Goal: Task Accomplishment & Management: Complete application form

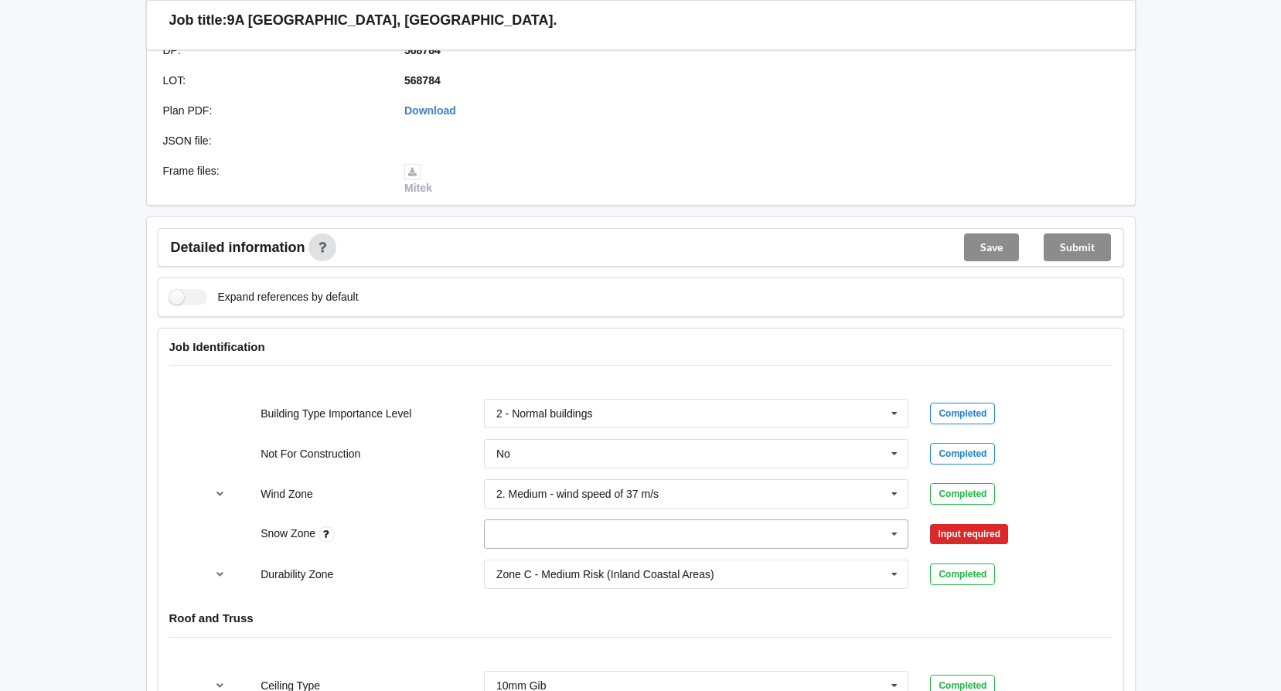
scroll to position [464, 0]
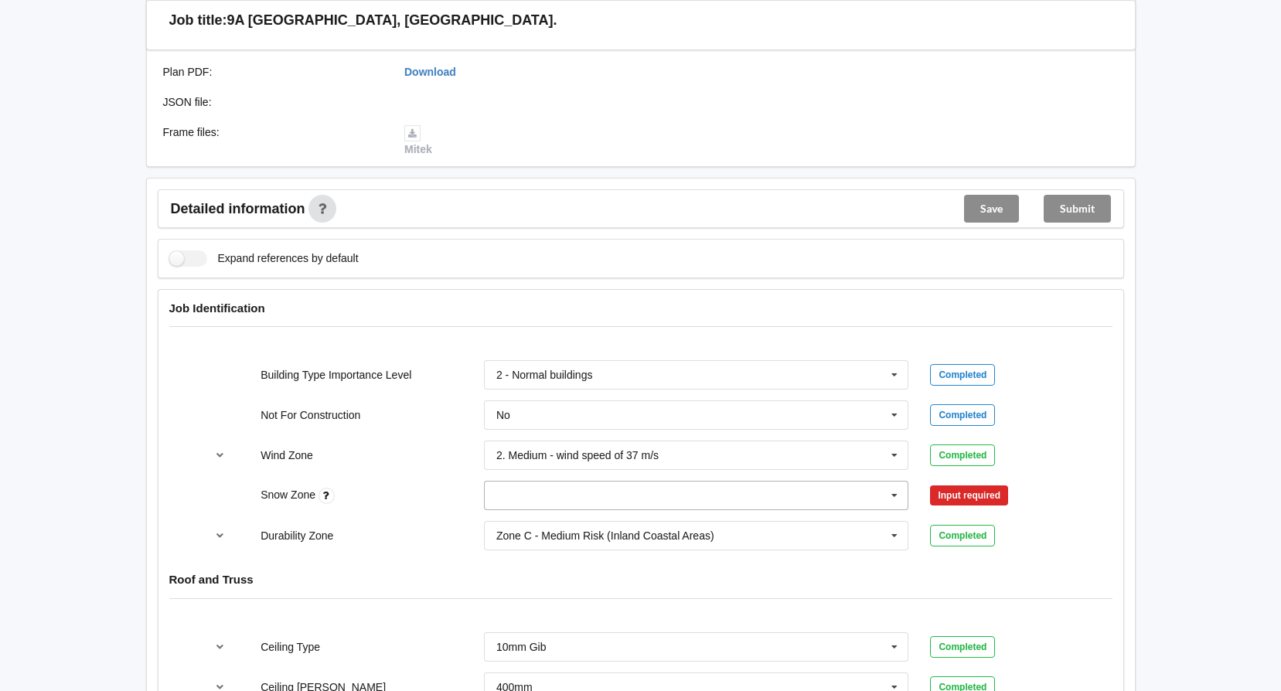
click at [893, 482] on icon at bounding box center [894, 496] width 23 height 29
click at [543, 511] on div "N0" at bounding box center [697, 524] width 424 height 29
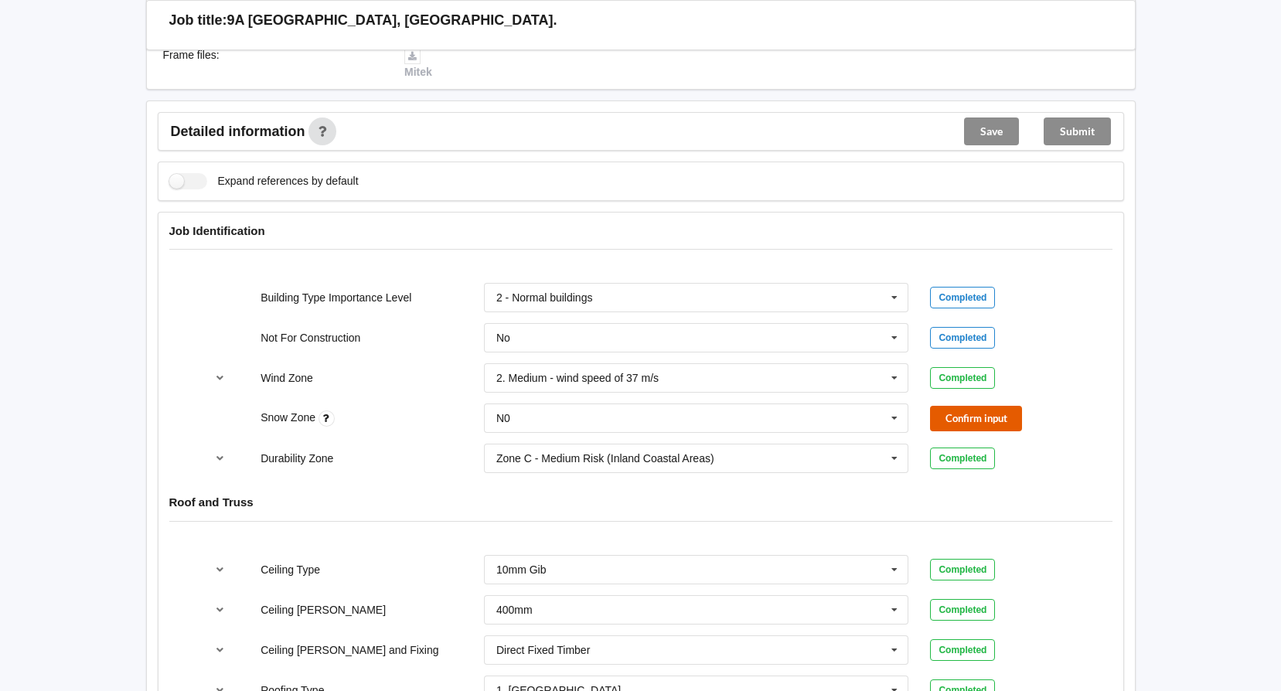
click at [956, 406] on button "Confirm input" at bounding box center [976, 419] width 92 height 26
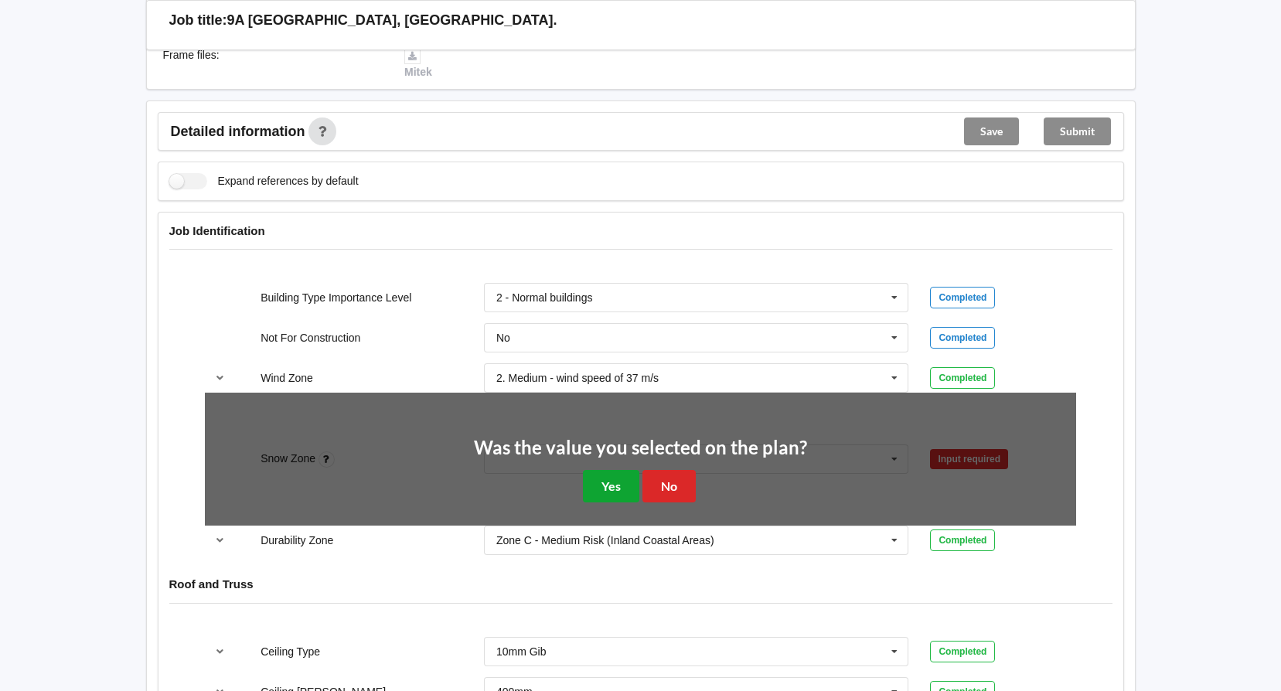
click at [597, 482] on button "Yes" at bounding box center [611, 486] width 56 height 32
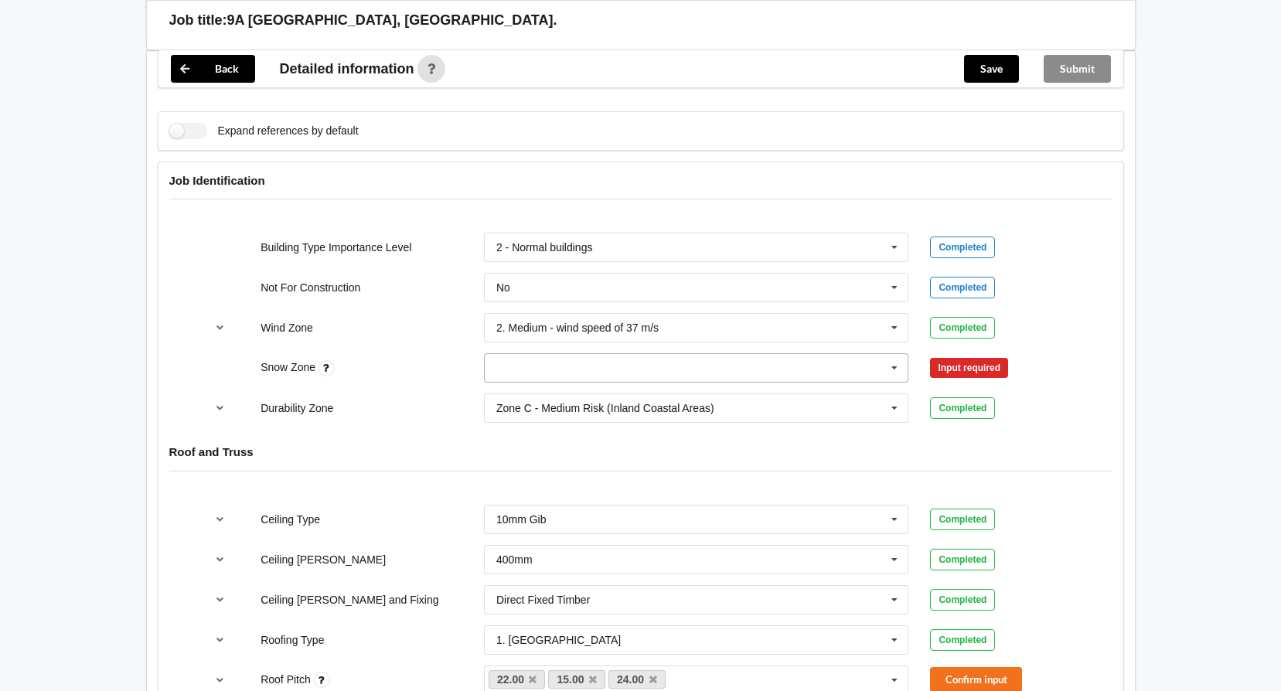
scroll to position [619, 0]
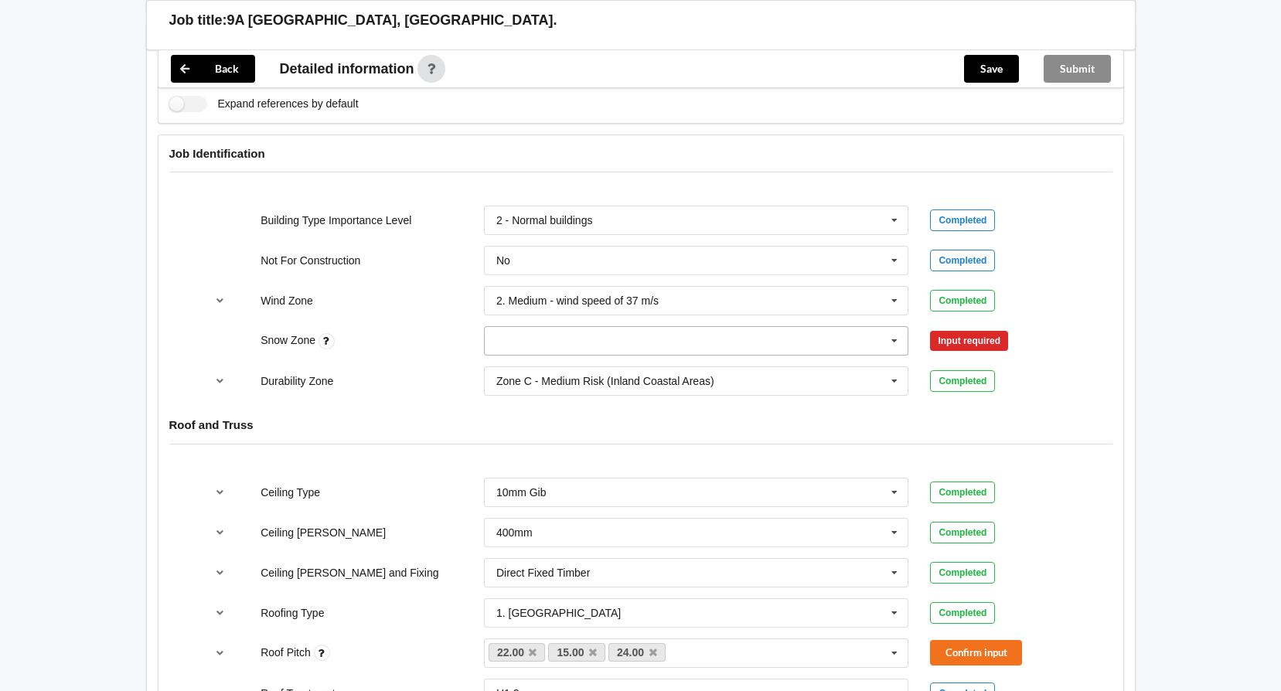
click at [895, 327] on icon at bounding box center [894, 341] width 23 height 29
click at [598, 356] on div "N0" at bounding box center [697, 369] width 424 height 29
click at [937, 329] on button "Confirm input" at bounding box center [976, 342] width 92 height 26
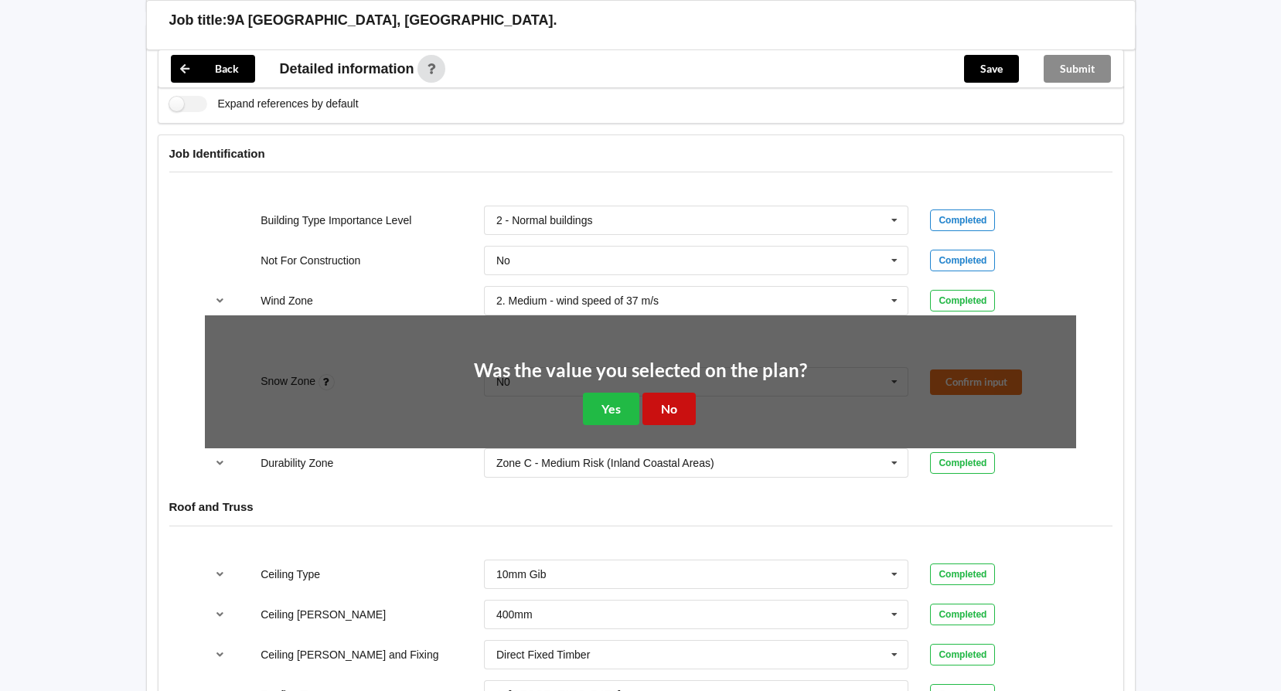
click at [668, 393] on button "No" at bounding box center [669, 409] width 53 height 32
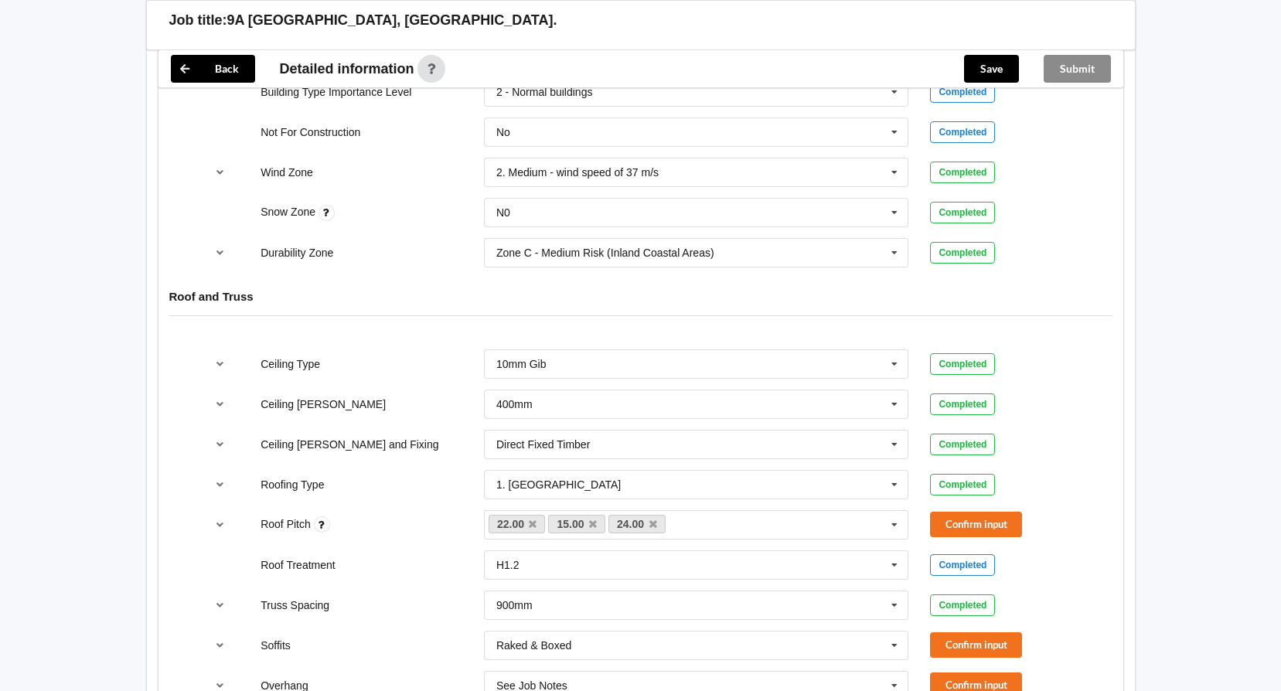
scroll to position [773, 0]
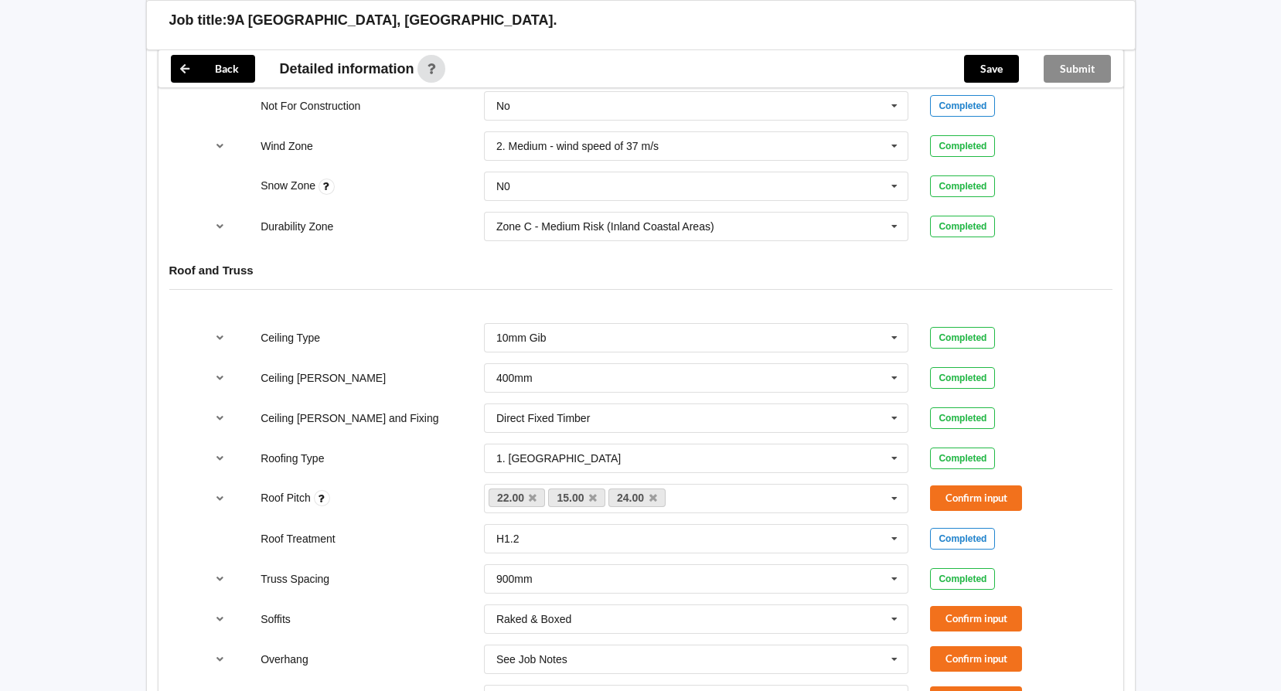
click at [1119, 388] on div "Ceiling Type 10mm Gib 10mm Gib 12mm MDF 12mm Ply 13mm Gib None See Job Notes Co…" at bounding box center [641, 619] width 965 height 614
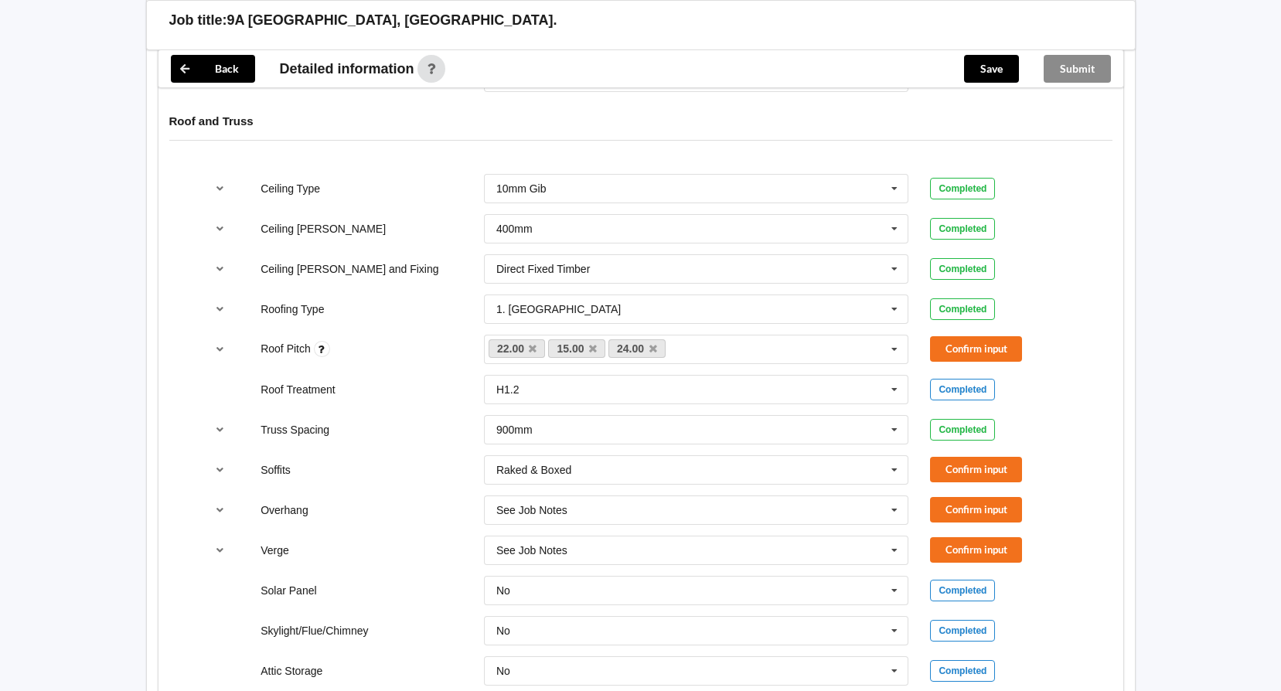
scroll to position [928, 0]
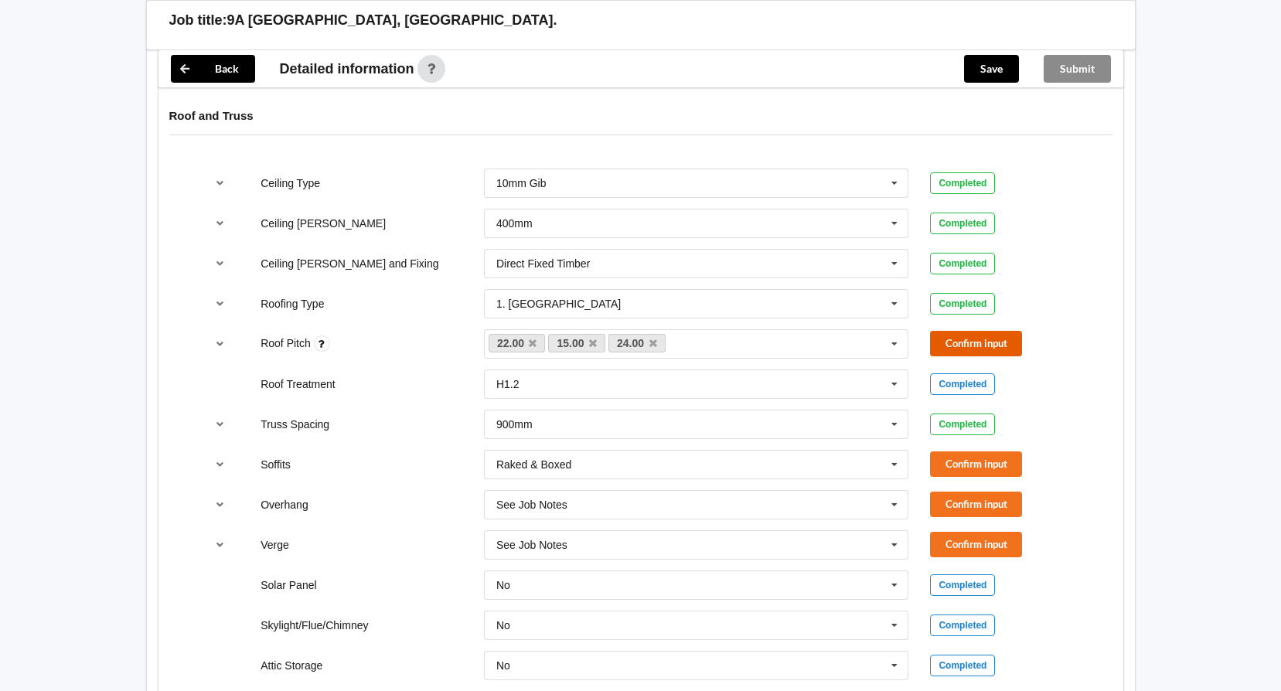
click at [977, 333] on button "Confirm input" at bounding box center [976, 344] width 92 height 26
click at [984, 452] on button "Confirm input" at bounding box center [976, 465] width 92 height 26
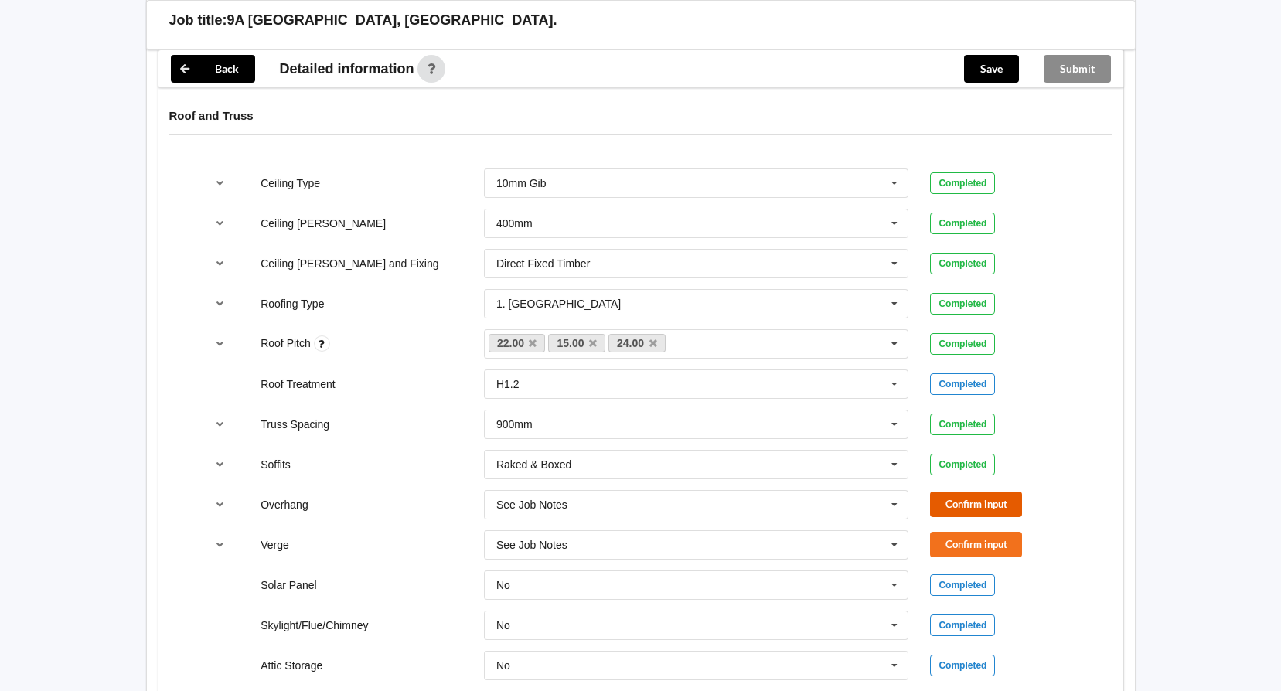
click at [983, 492] on button "Confirm input" at bounding box center [976, 505] width 92 height 26
click at [994, 532] on button "Confirm input" at bounding box center [976, 545] width 92 height 26
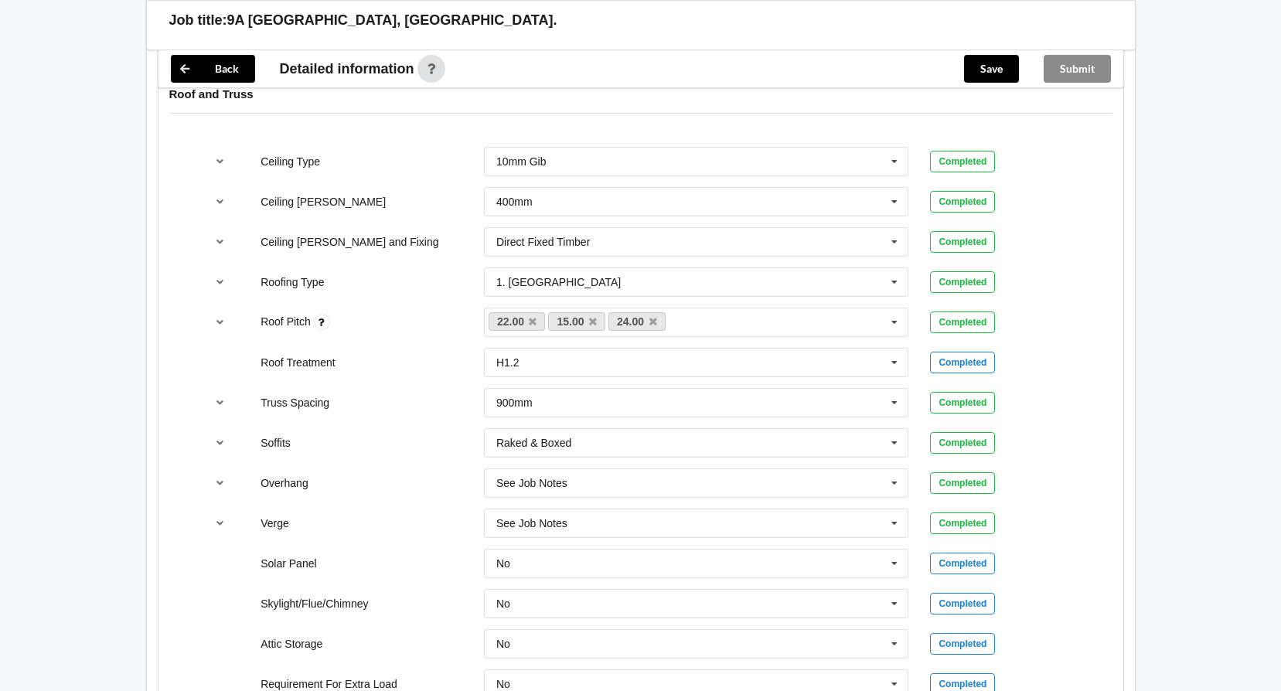
scroll to position [1104, 0]
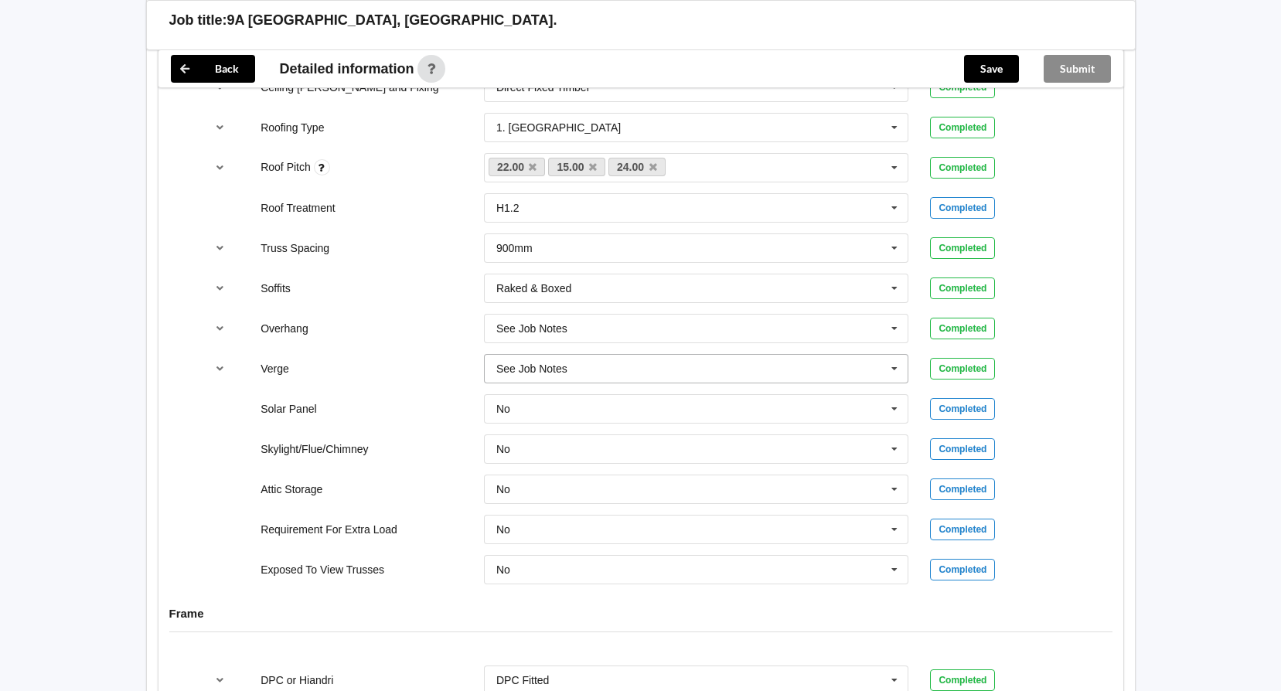
click at [879, 354] on div "See Job Notes See Job Notes 300mm 450mm 600mm 750mm Multiple Values – See As Pe…" at bounding box center [696, 368] width 425 height 29
click at [1057, 223] on div "Truss Spacing 900mm 900mm 1200mm See Job Notes Completed" at bounding box center [640, 248] width 893 height 51
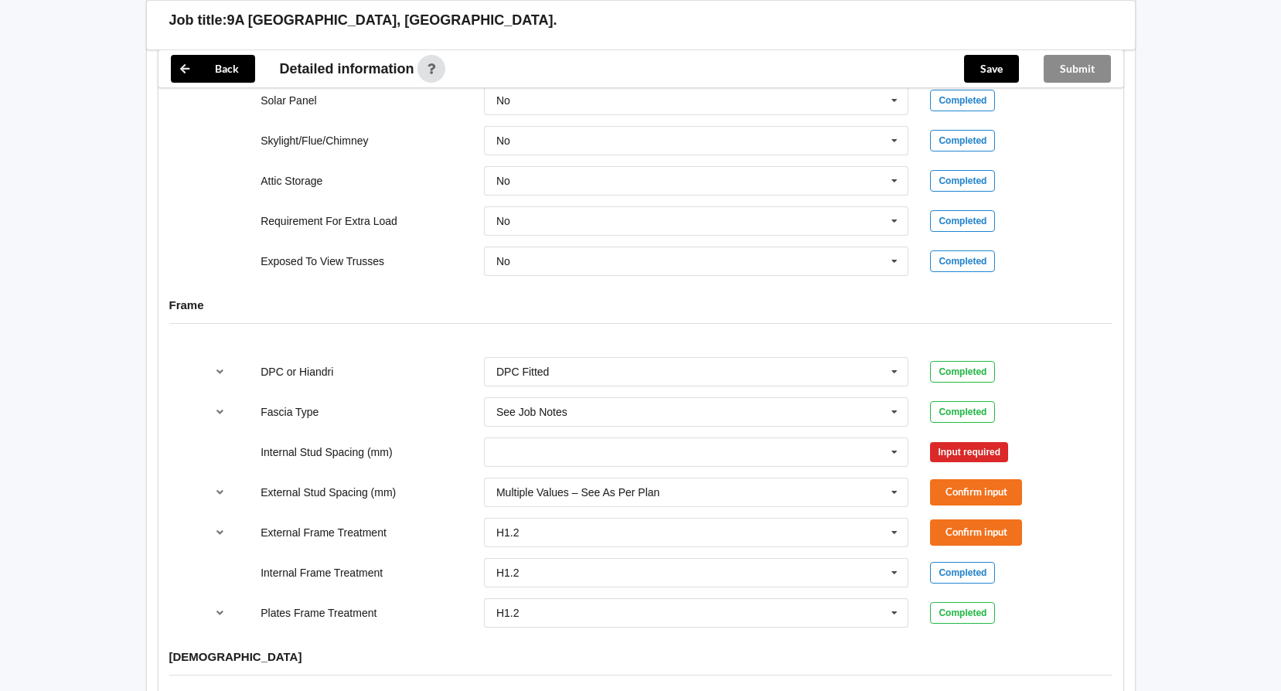
scroll to position [1413, 0]
click at [893, 438] on icon at bounding box center [894, 452] width 23 height 29
click at [898, 438] on icon at bounding box center [894, 452] width 23 height 29
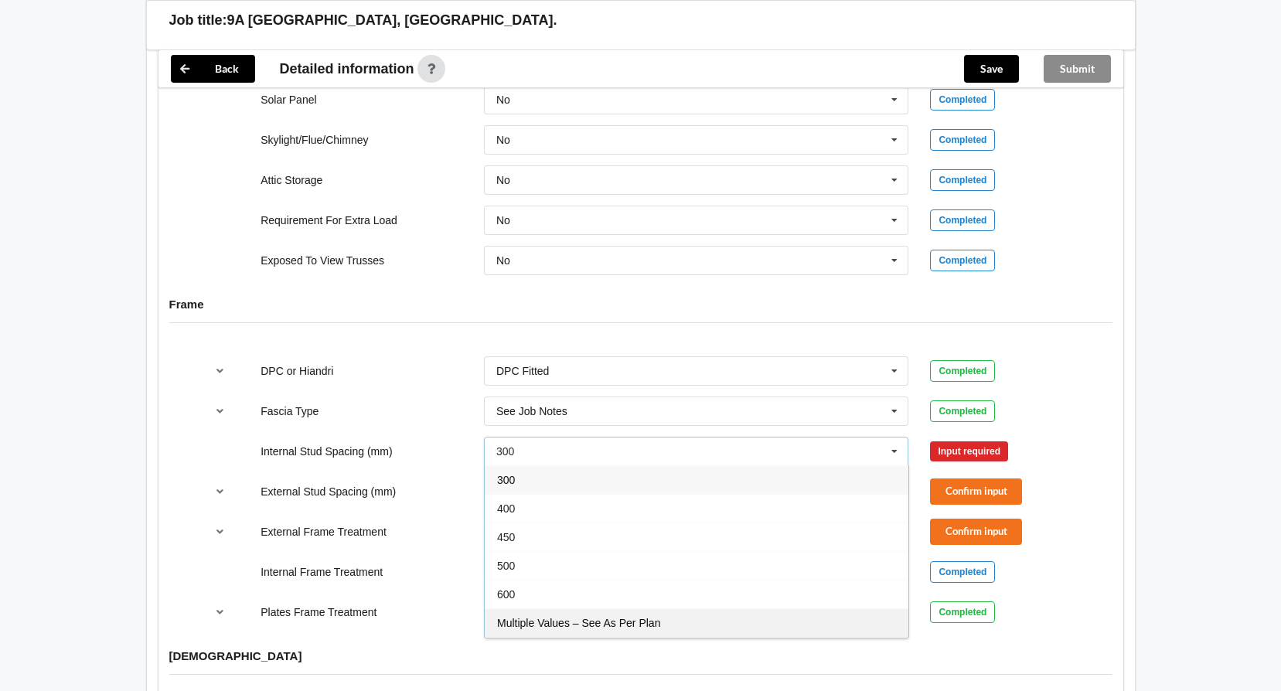
click at [752, 612] on div "Multiple Values – See As Per Plan" at bounding box center [697, 623] width 424 height 29
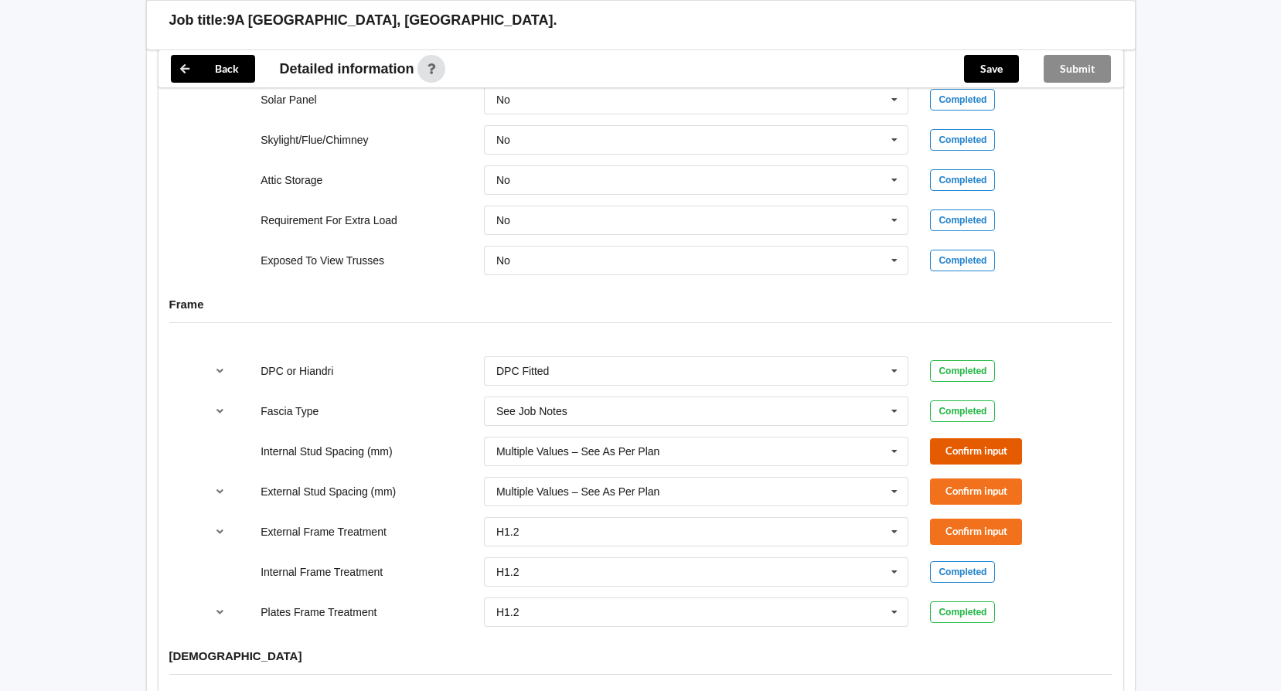
click at [997, 438] on button "Confirm input" at bounding box center [976, 451] width 92 height 26
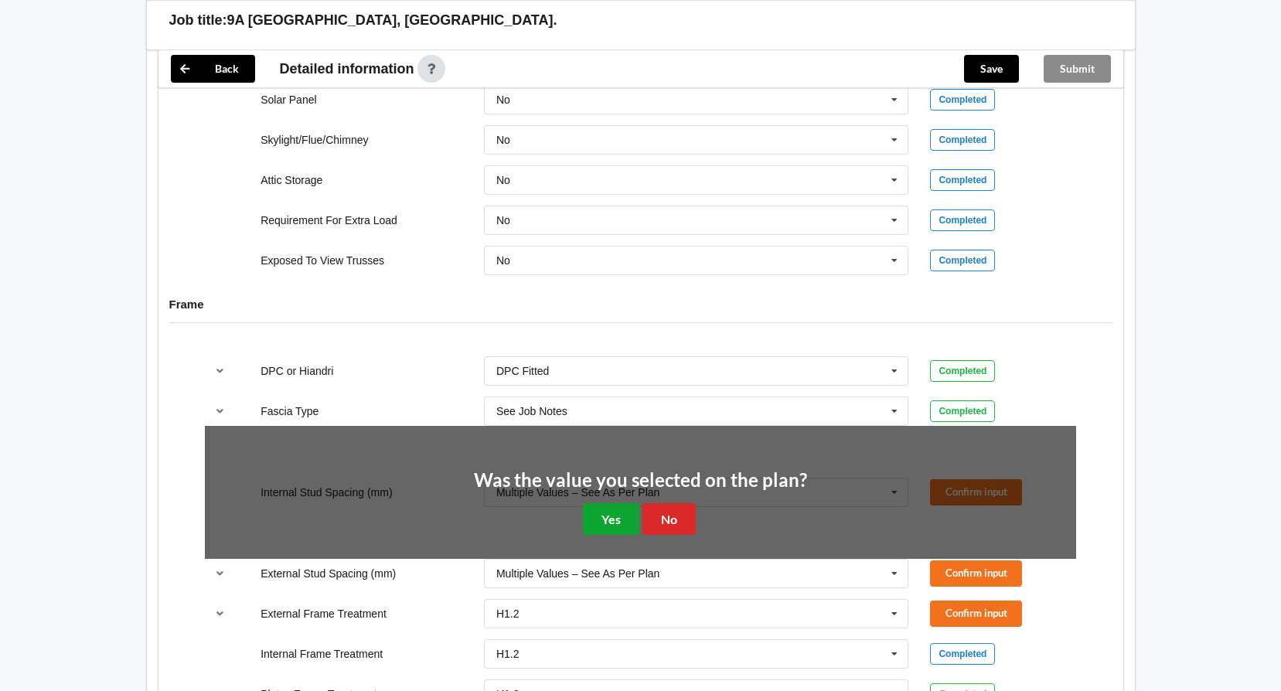
click at [614, 515] on button "Yes" at bounding box center [611, 519] width 56 height 32
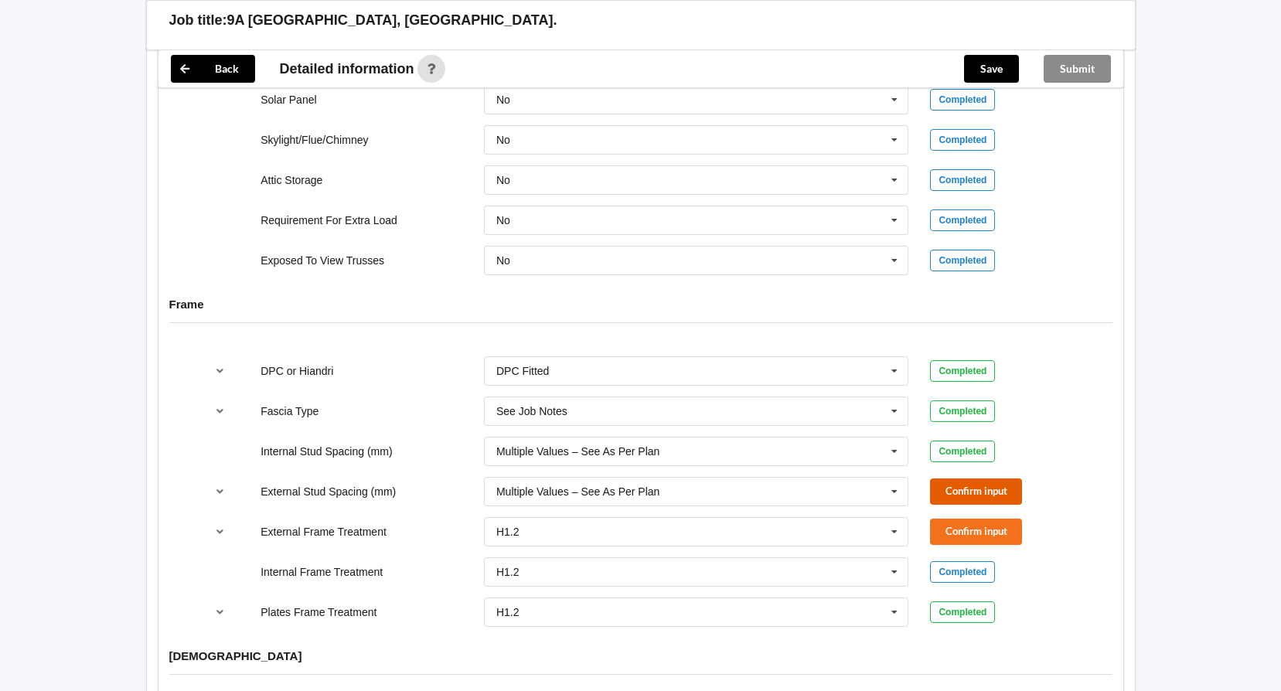
click at [971, 479] on button "Confirm input" at bounding box center [976, 492] width 92 height 26
click at [1010, 523] on button "Confirm input" at bounding box center [976, 532] width 92 height 26
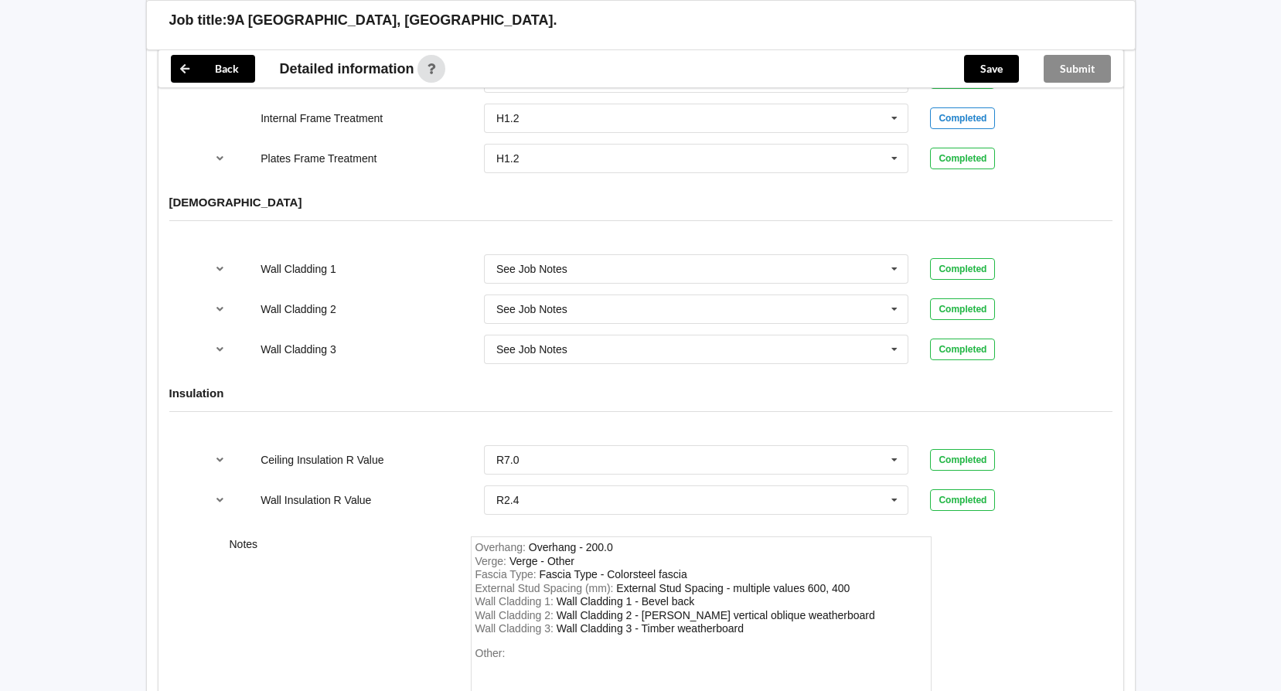
scroll to position [2032, 0]
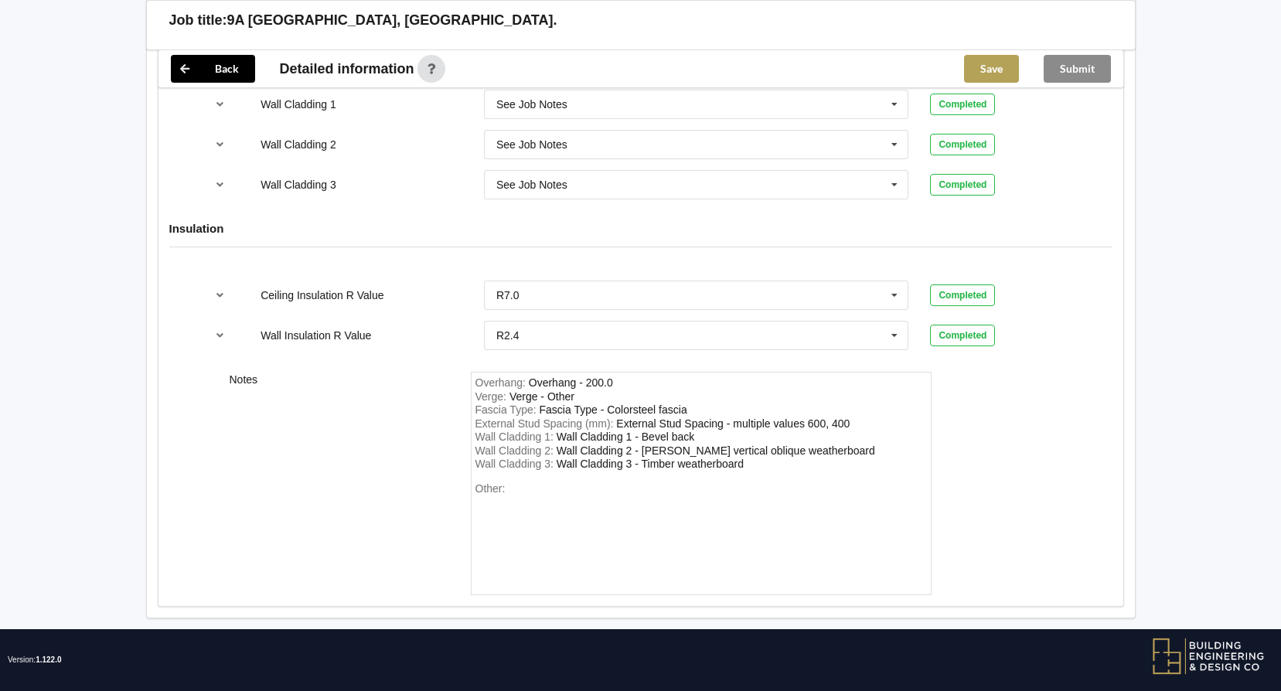
click at [998, 72] on button "Save" at bounding box center [991, 69] width 55 height 28
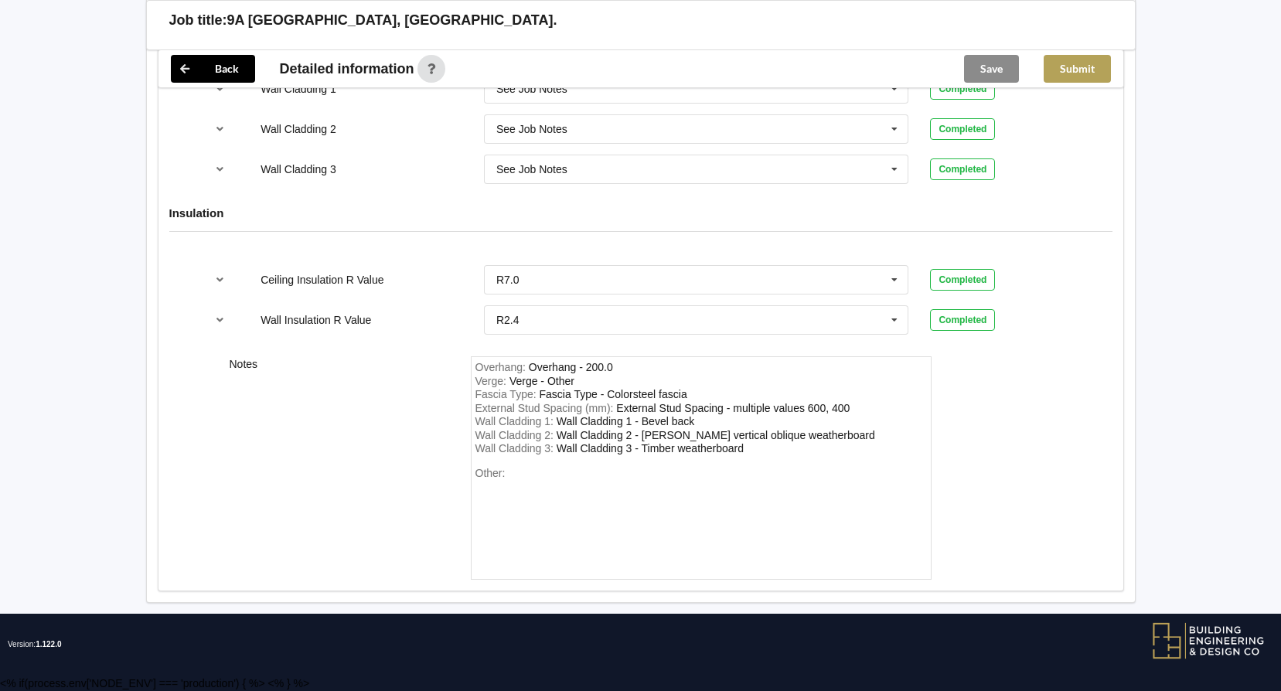
scroll to position [1961, 0]
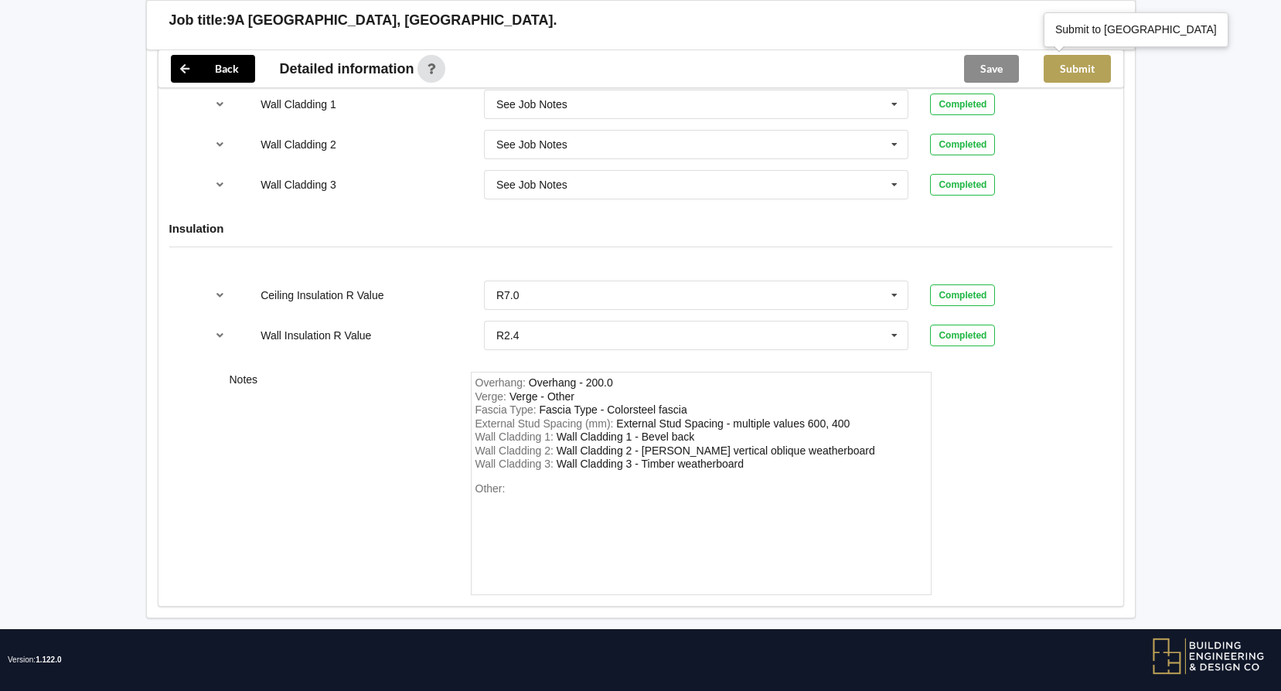
click at [1079, 73] on button "Submit" at bounding box center [1077, 69] width 67 height 28
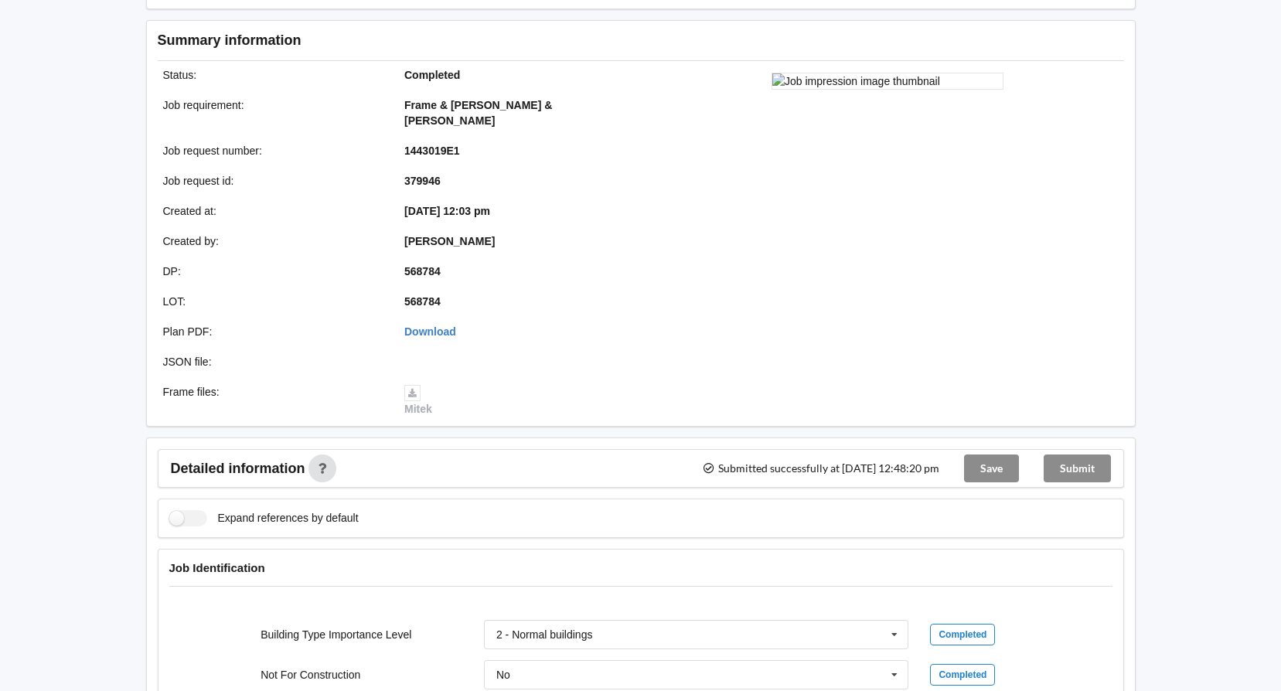
scroll to position [0, 0]
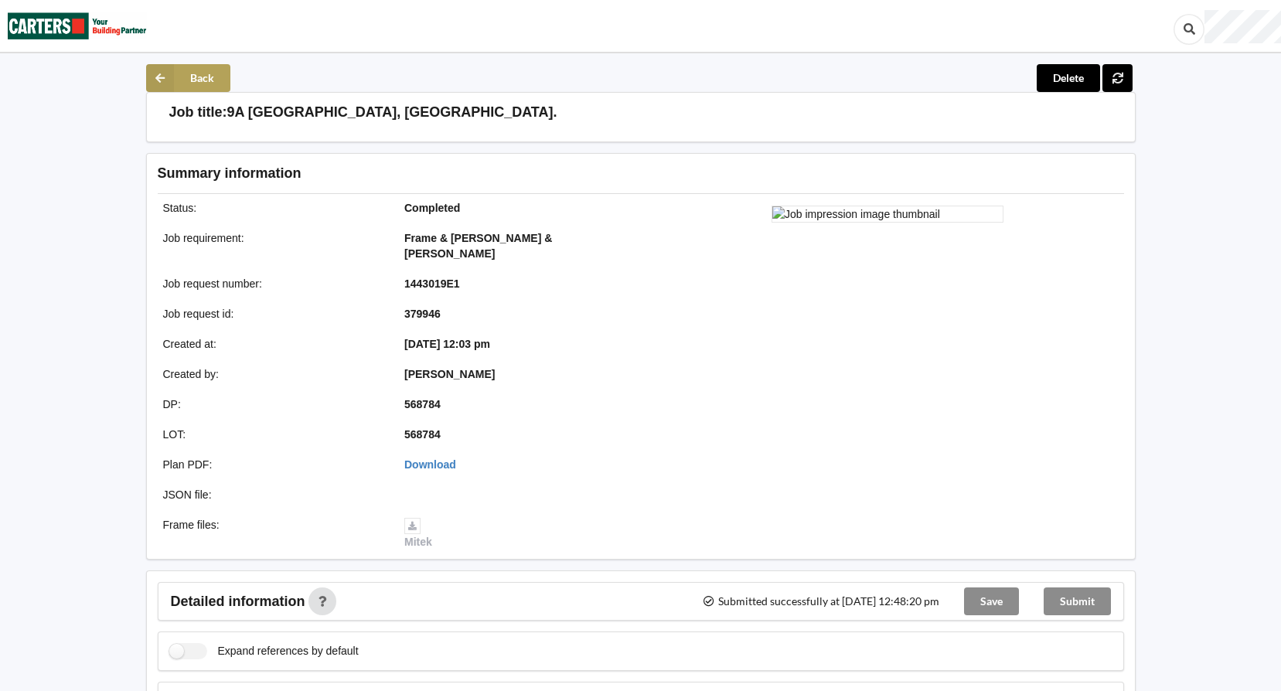
click at [189, 78] on button "Back" at bounding box center [188, 78] width 84 height 28
click at [155, 75] on icon at bounding box center [160, 78] width 28 height 28
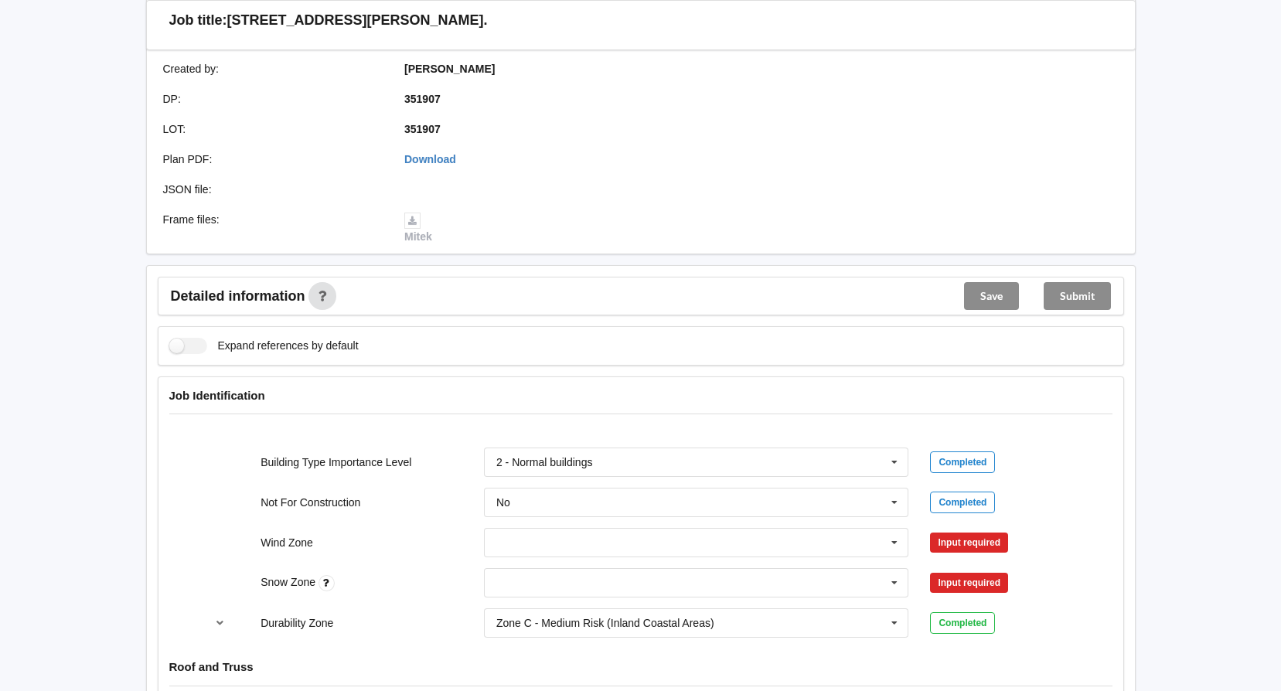
scroll to position [387, 0]
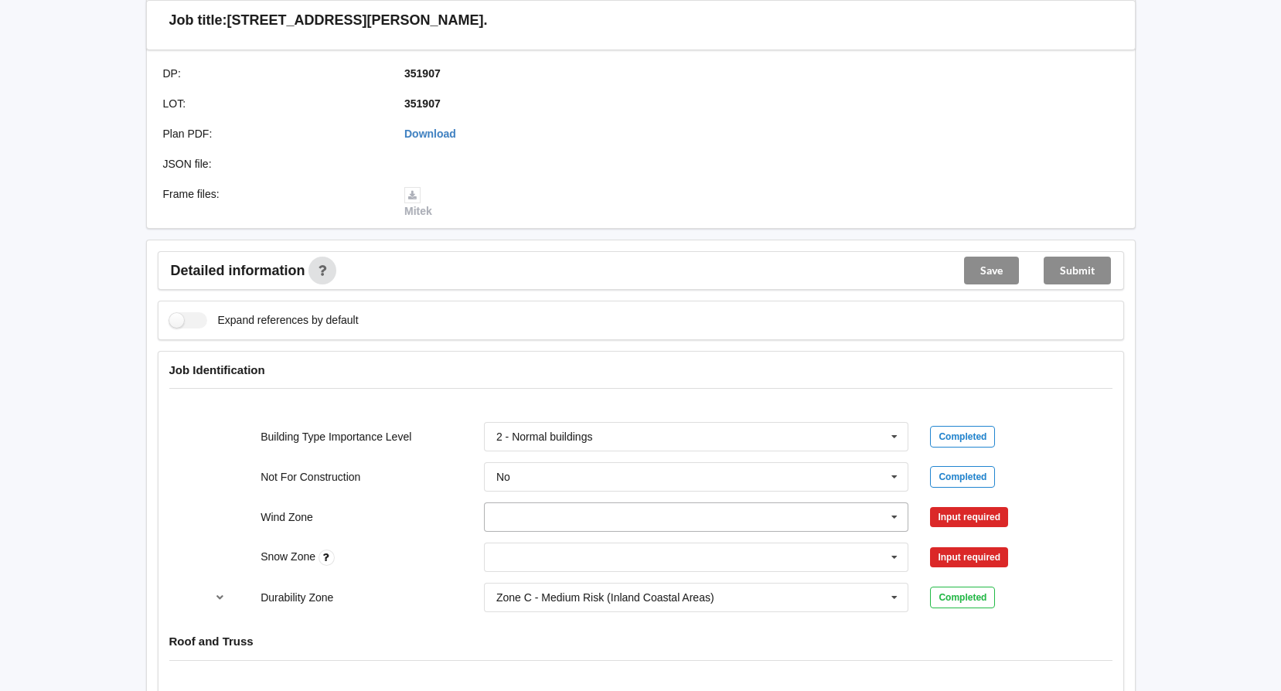
click at [898, 511] on icon at bounding box center [894, 517] width 23 height 29
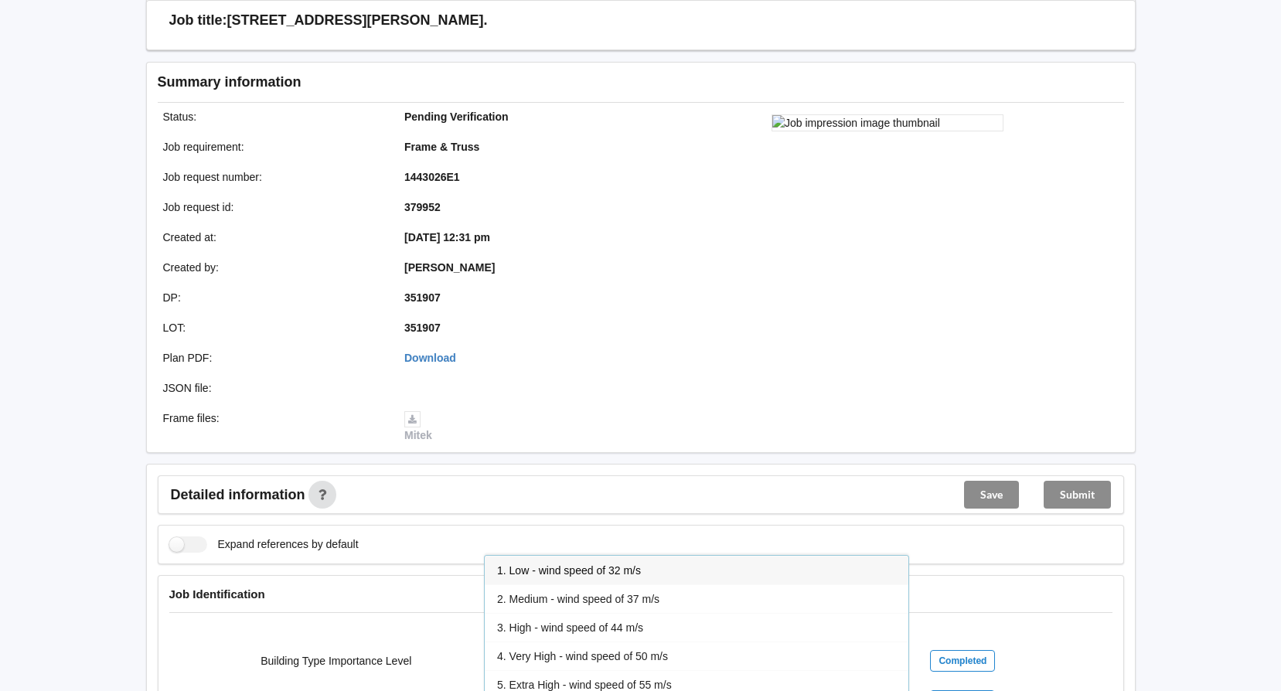
scroll to position [309, 0]
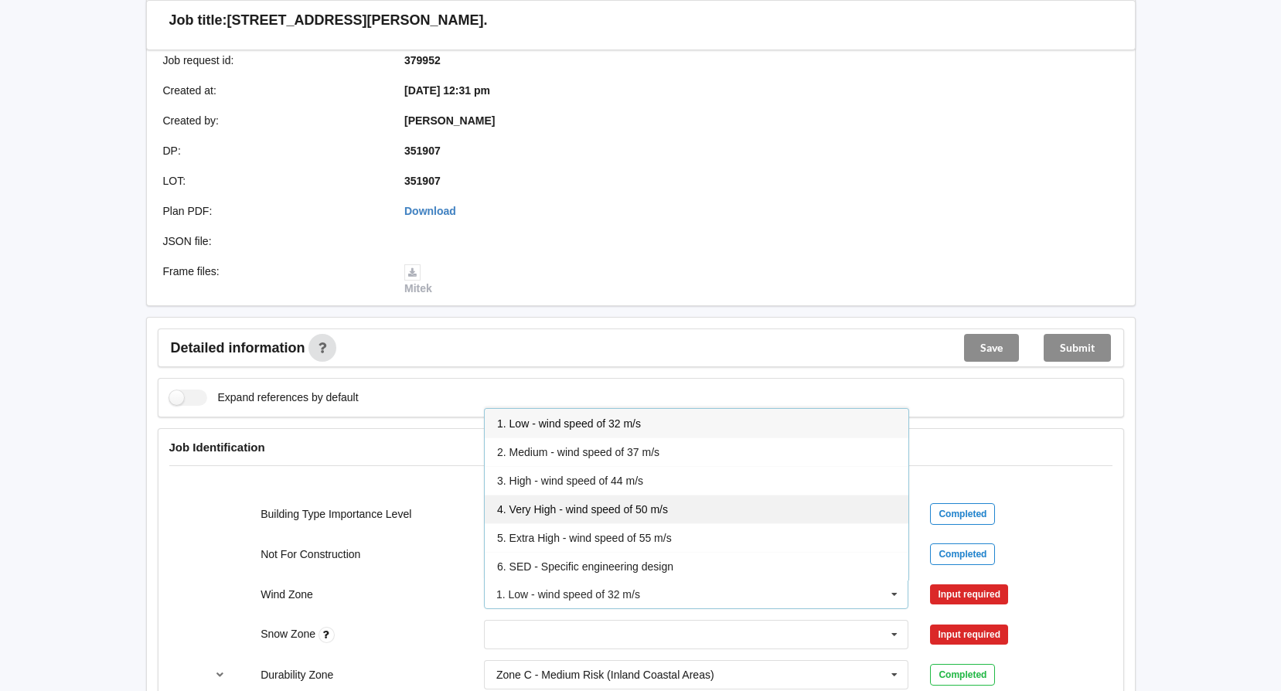
click at [643, 499] on div "4. Very High - wind speed of 50 m/s" at bounding box center [697, 509] width 424 height 29
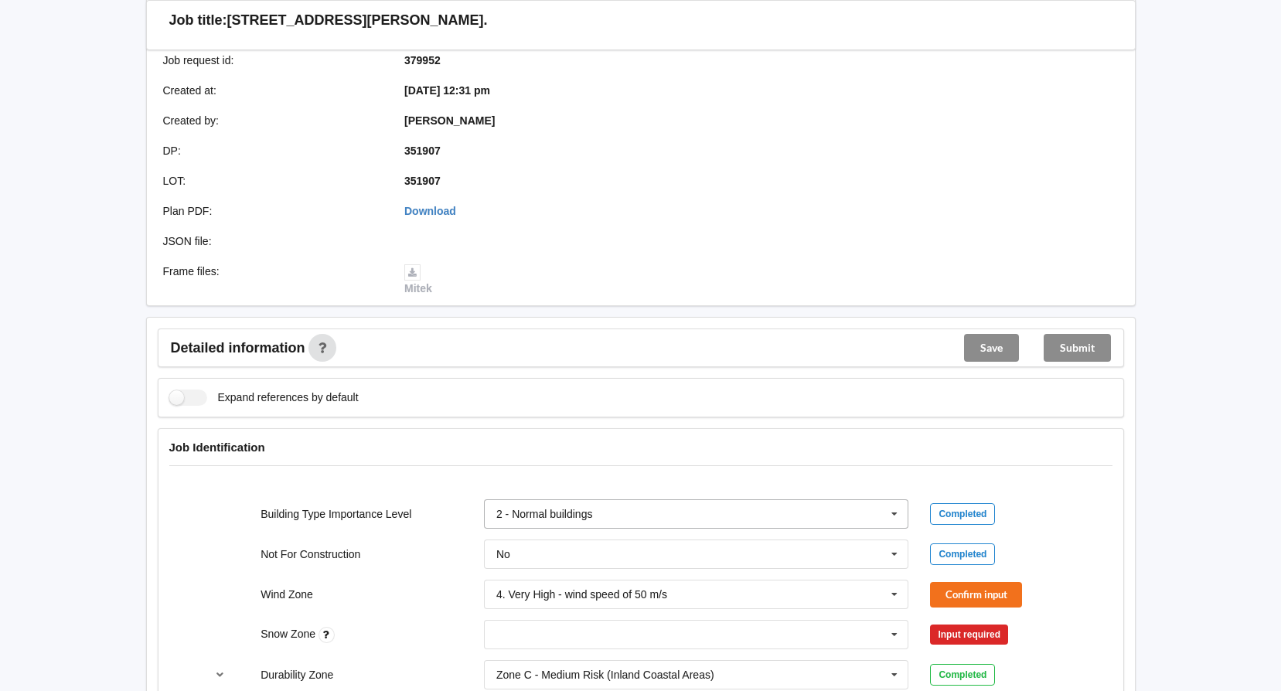
scroll to position [387, 0]
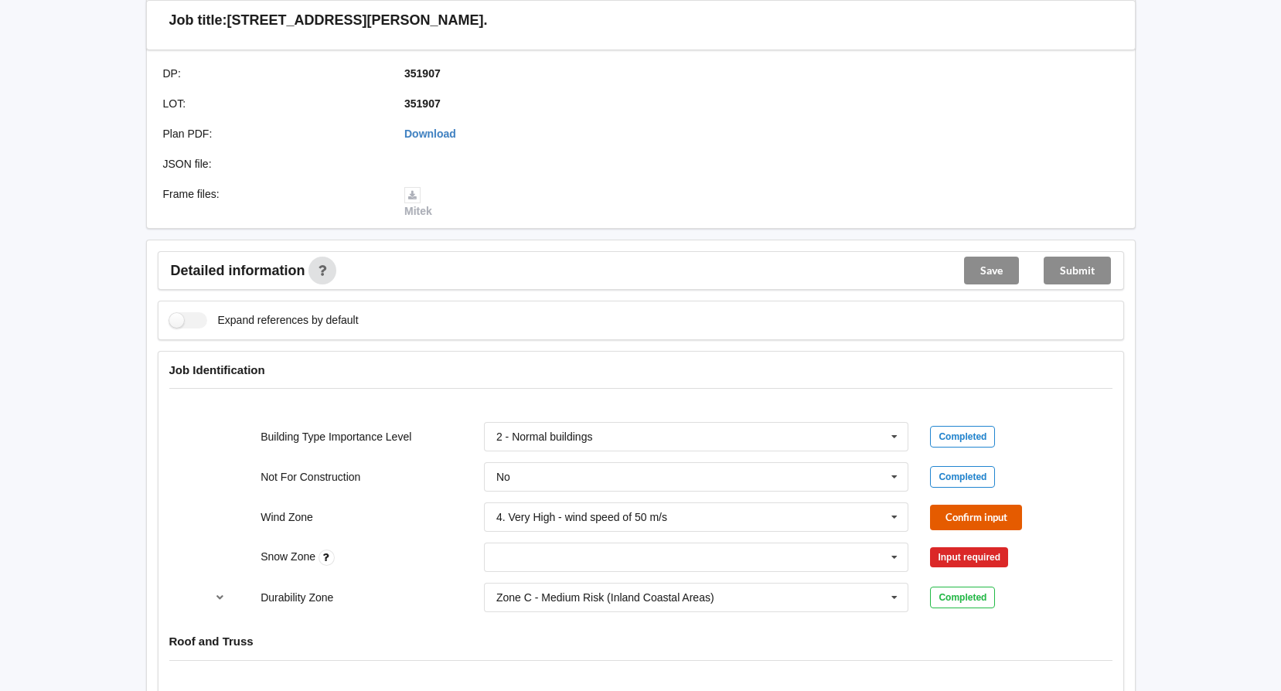
click at [1001, 522] on button "Confirm input" at bounding box center [976, 518] width 92 height 26
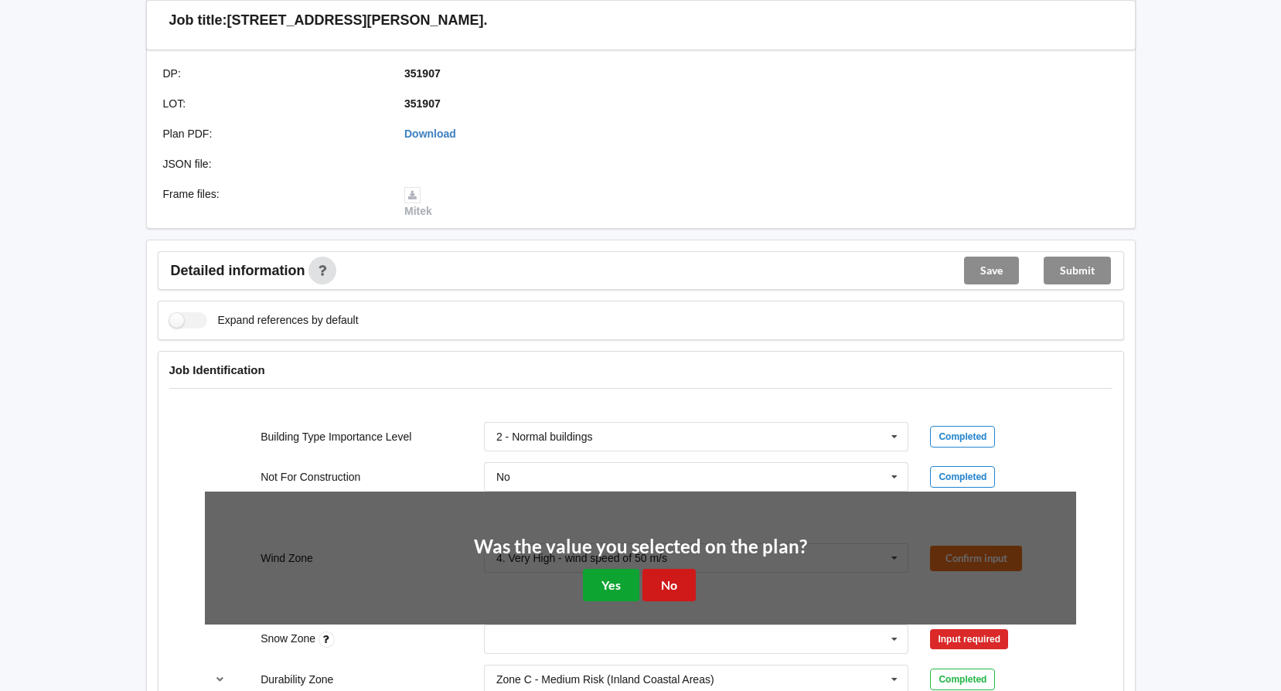
drag, startPoint x: 602, startPoint y: 588, endPoint x: 686, endPoint y: 593, distance: 84.4
click at [686, 593] on div "Was the value you selected on the plan? Yes No" at bounding box center [640, 569] width 333 height 64
click at [590, 602] on div "Was the value you selected on the plan? Yes No" at bounding box center [640, 569] width 871 height 155
click at [603, 590] on button "Yes" at bounding box center [611, 585] width 56 height 32
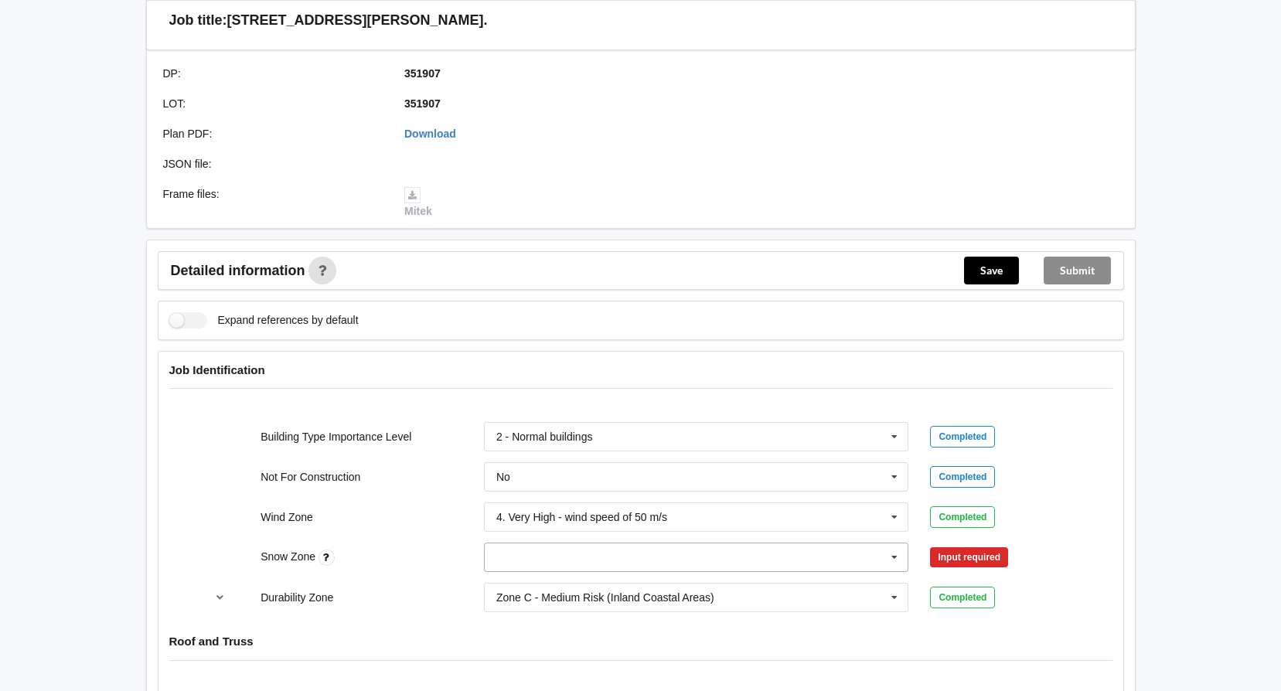
click at [896, 551] on icon at bounding box center [894, 558] width 23 height 29
click at [568, 389] on div "N0" at bounding box center [697, 385] width 424 height 29
click at [960, 548] on button "Confirm input" at bounding box center [976, 558] width 92 height 26
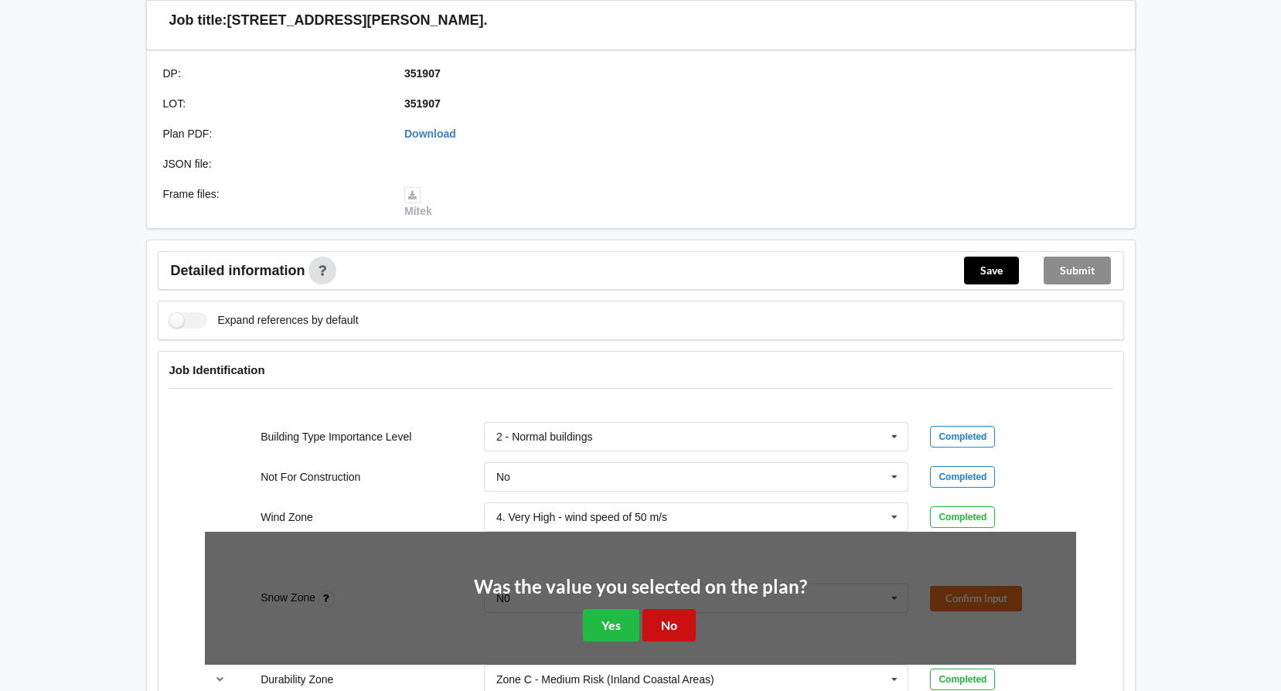
click at [674, 625] on button "No" at bounding box center [669, 625] width 53 height 32
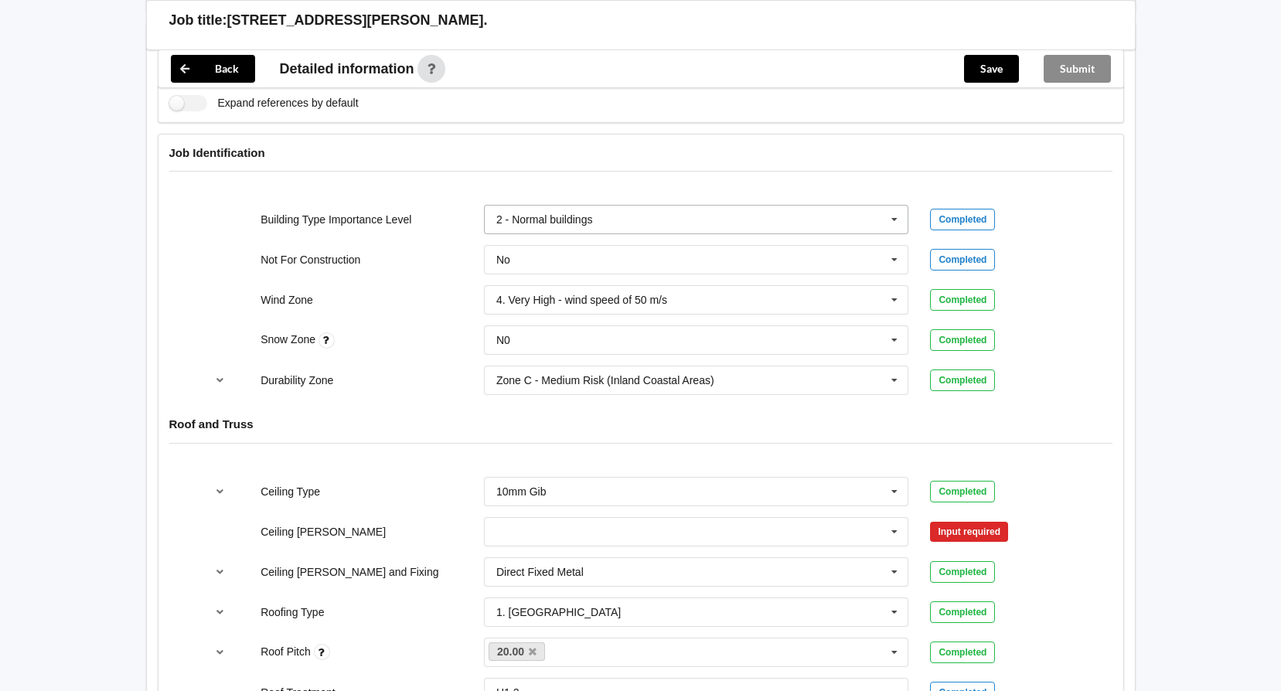
scroll to position [619, 0]
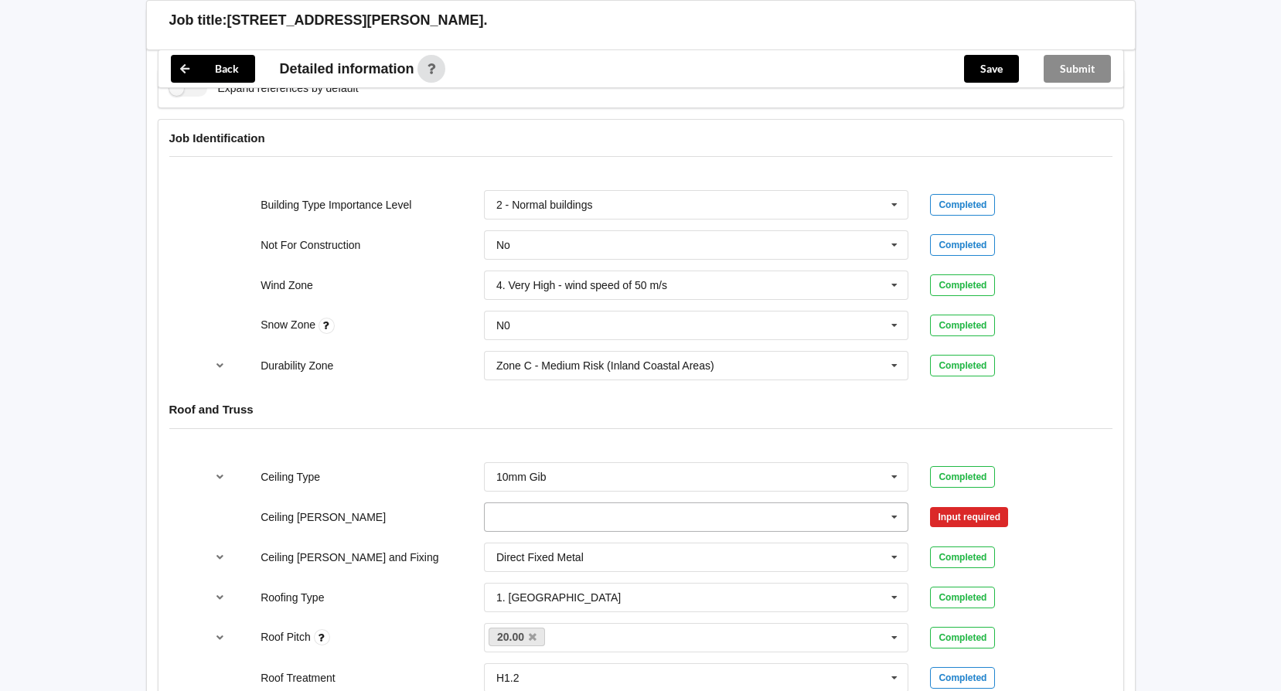
drag, startPoint x: 891, startPoint y: 513, endPoint x: 876, endPoint y: 506, distance: 15.9
click at [878, 506] on input "text" at bounding box center [698, 517] width 424 height 28
click at [560, 547] on div "400mm" at bounding box center [697, 545] width 424 height 29
click at [993, 516] on button "Confirm input" at bounding box center [976, 517] width 92 height 26
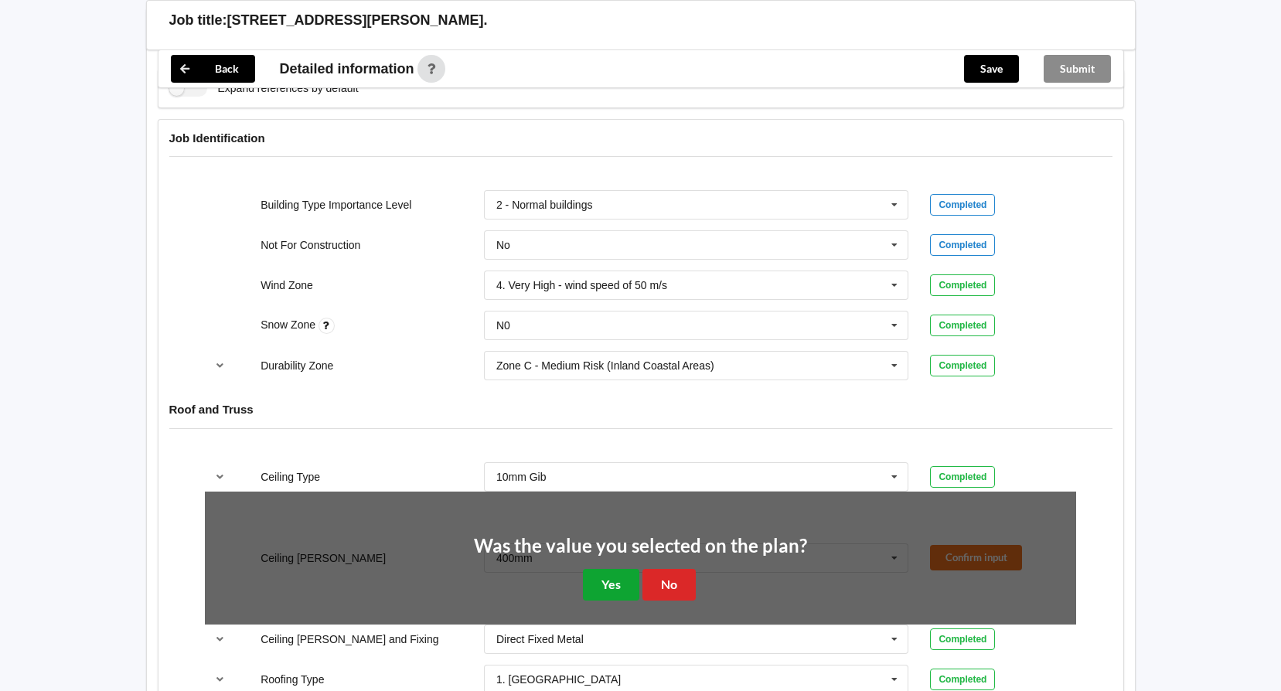
click at [608, 589] on button "Yes" at bounding box center [611, 585] width 56 height 32
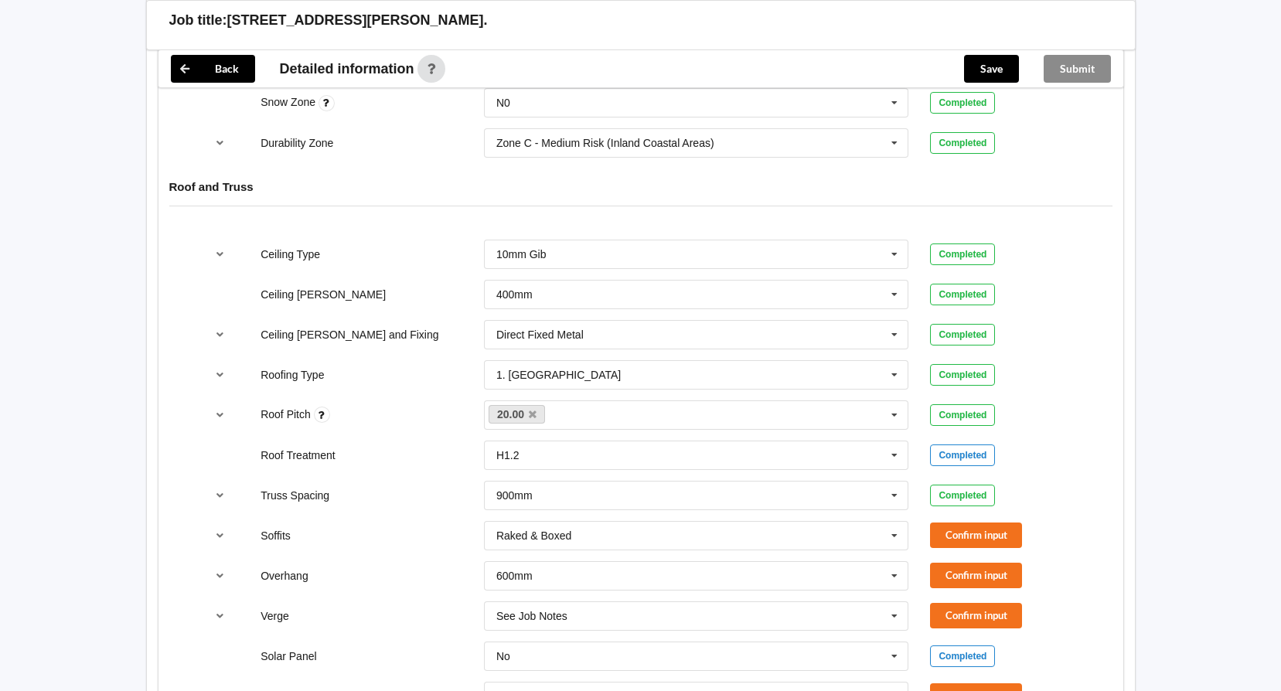
scroll to position [928, 0]
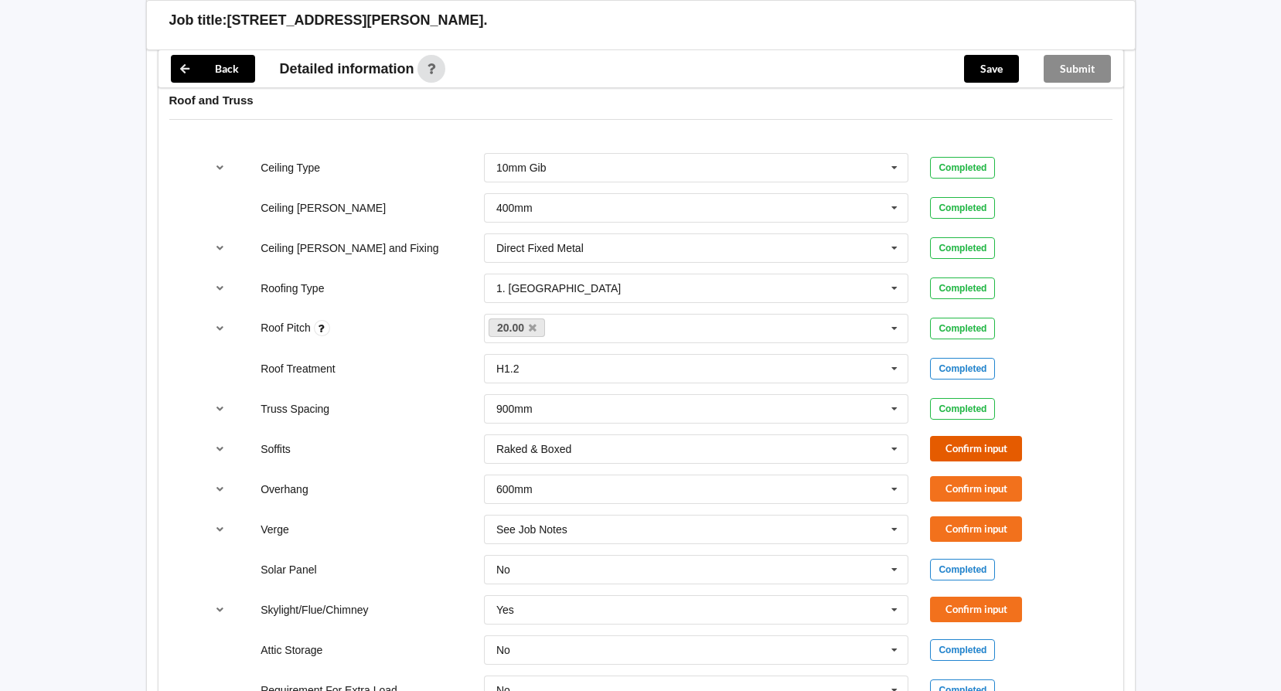
click at [976, 455] on button "Confirm input" at bounding box center [976, 449] width 92 height 26
click at [996, 487] on button "Confirm input" at bounding box center [976, 489] width 92 height 26
click at [1015, 530] on button "Confirm input" at bounding box center [976, 529] width 92 height 26
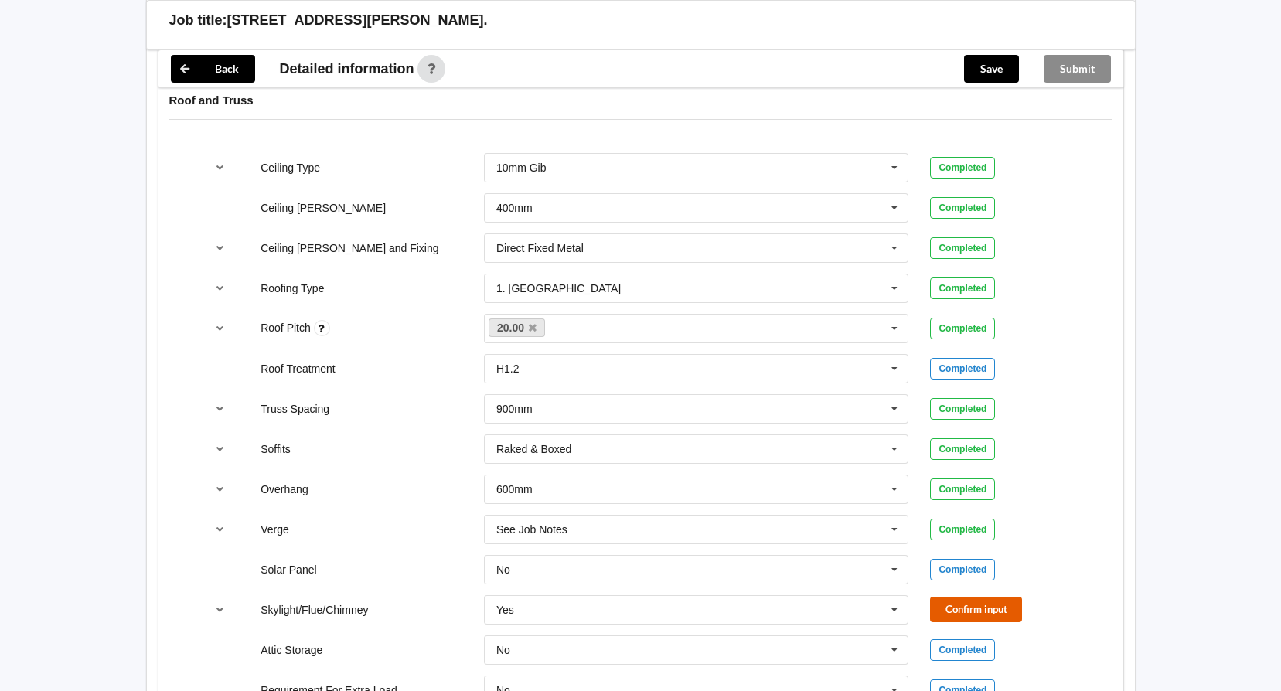
click at [944, 611] on button "Confirm input" at bounding box center [976, 610] width 92 height 26
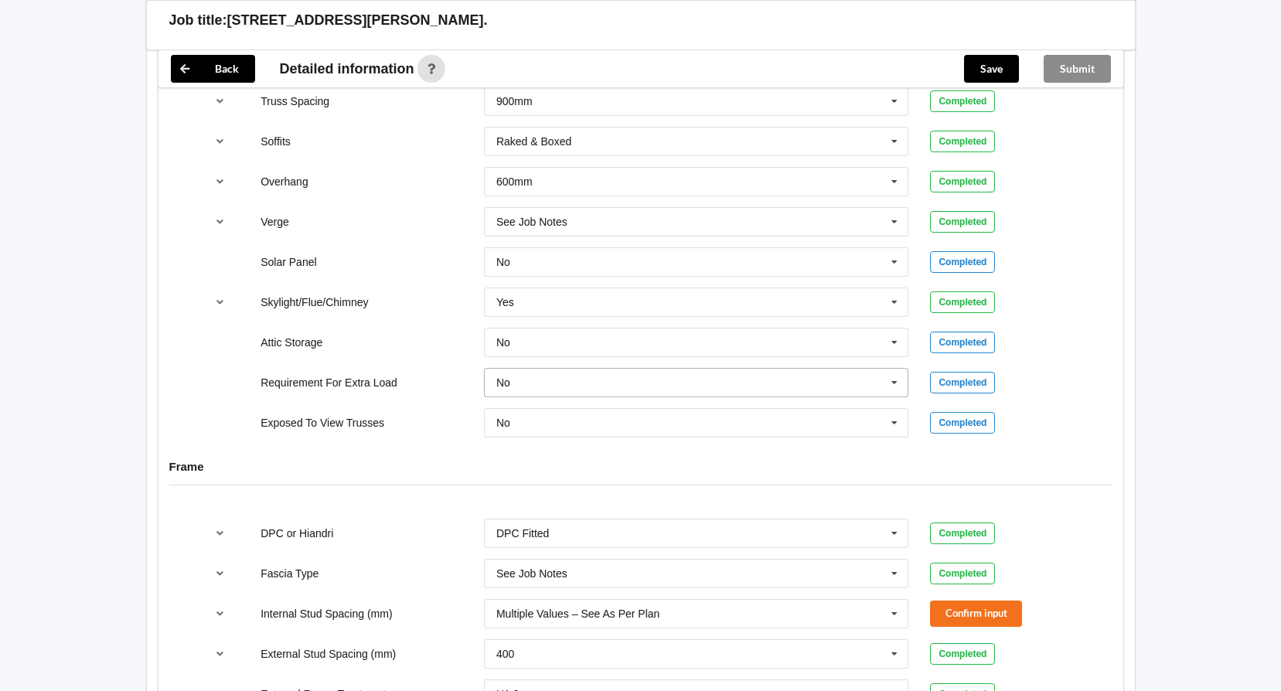
scroll to position [1237, 0]
click at [1007, 615] on button "Confirm input" at bounding box center [976, 612] width 92 height 26
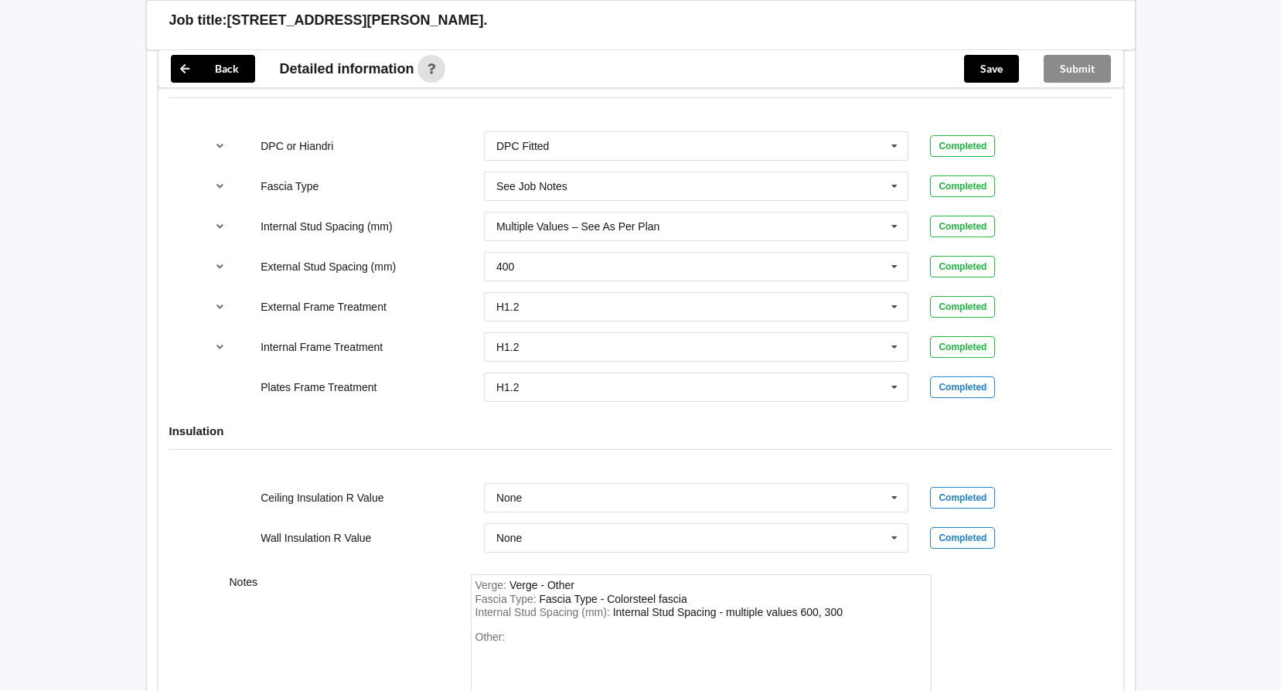
scroll to position [1624, 0]
click at [605, 485] on input "text" at bounding box center [698, 497] width 424 height 28
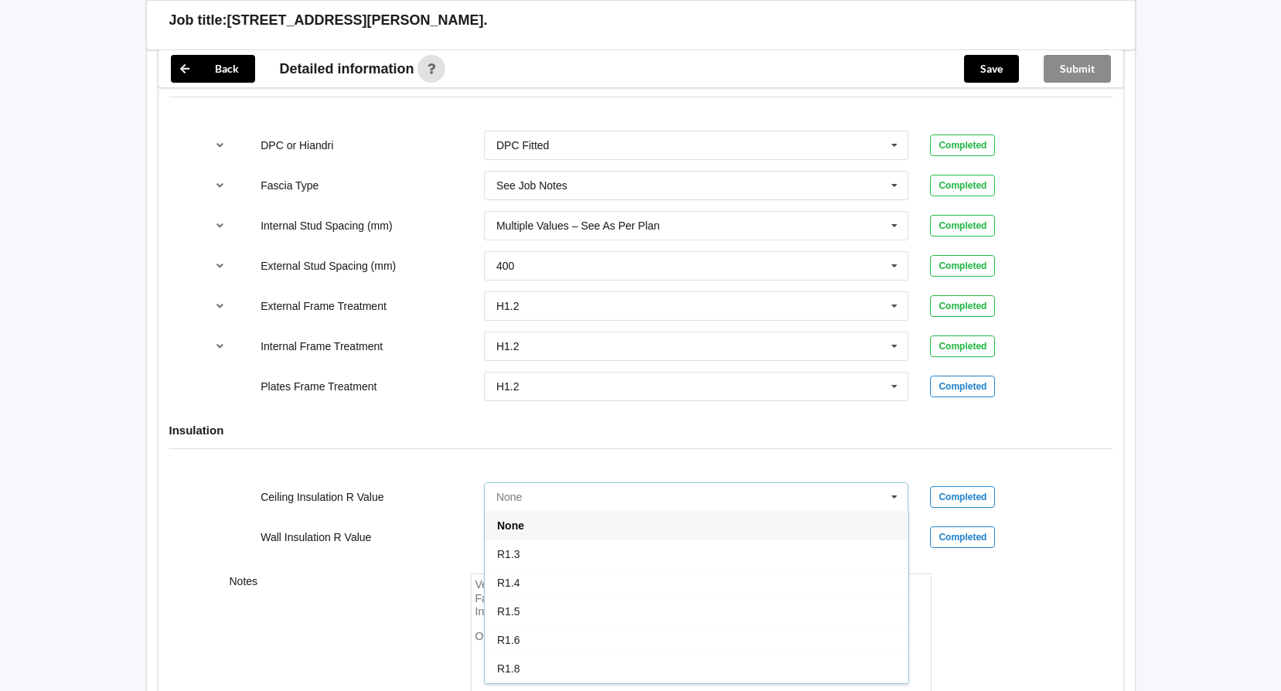
click at [605, 485] on input "text" at bounding box center [698, 497] width 424 height 28
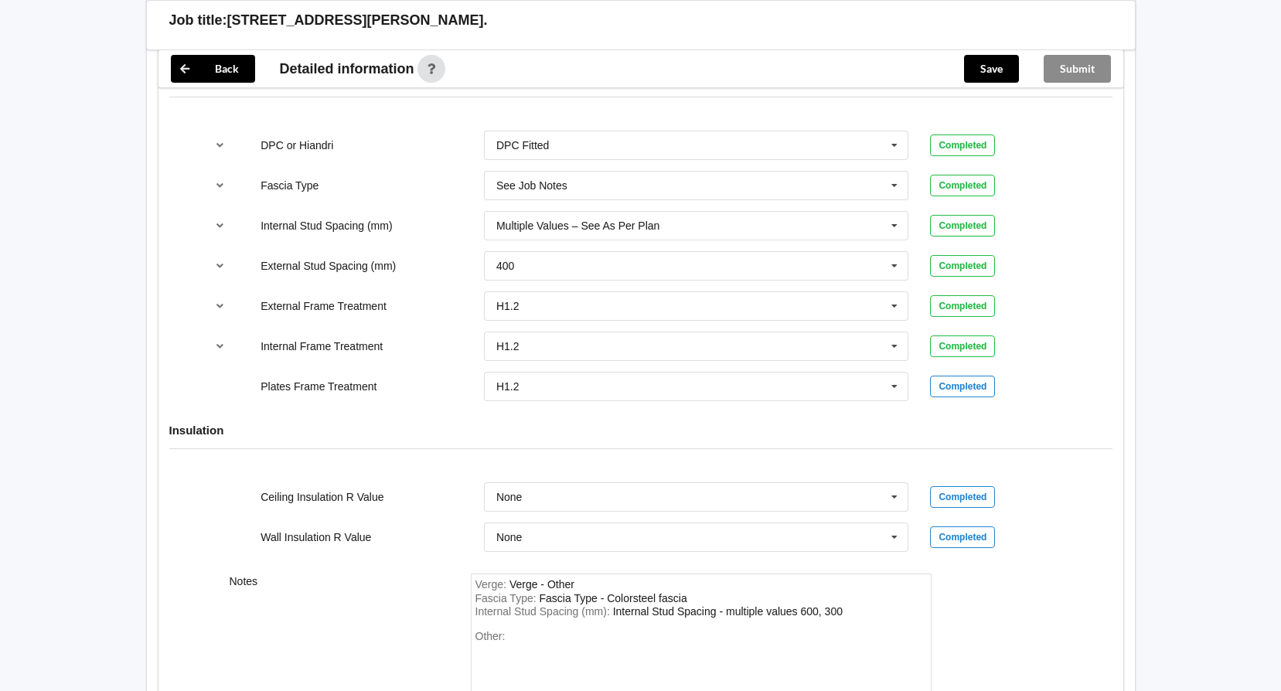
click at [1093, 445] on div "Insulation" at bounding box center [641, 442] width 965 height 60
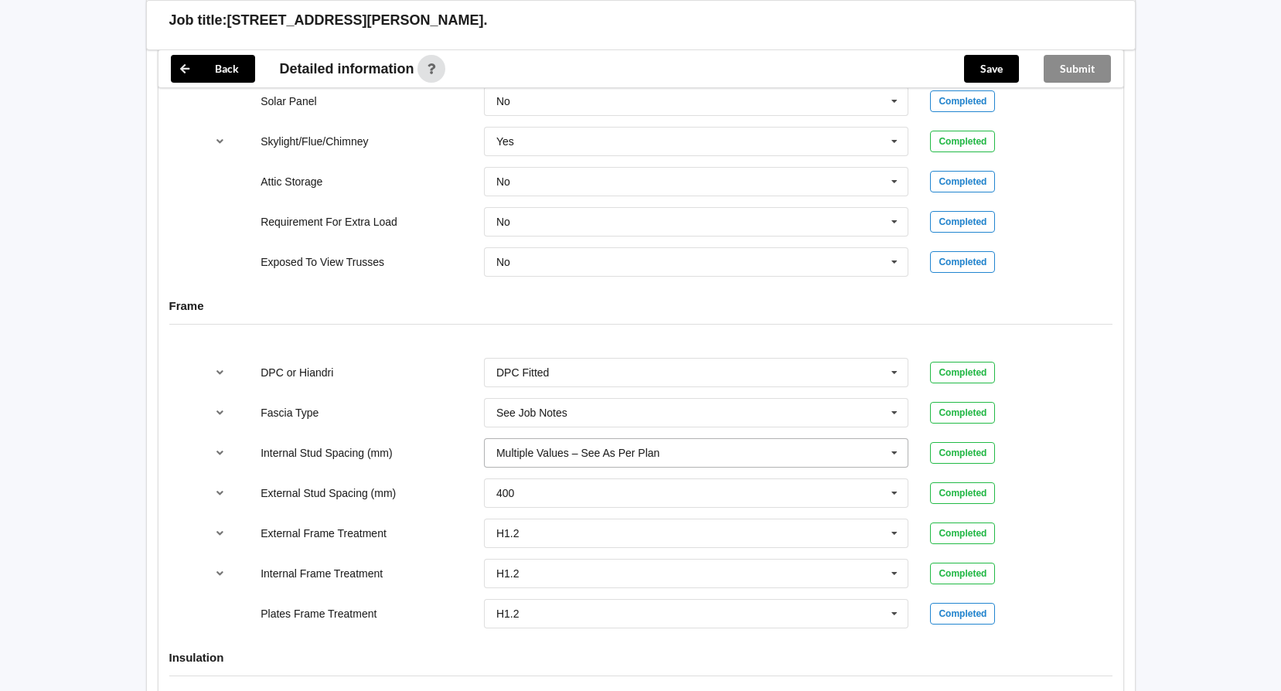
scroll to position [1400, 0]
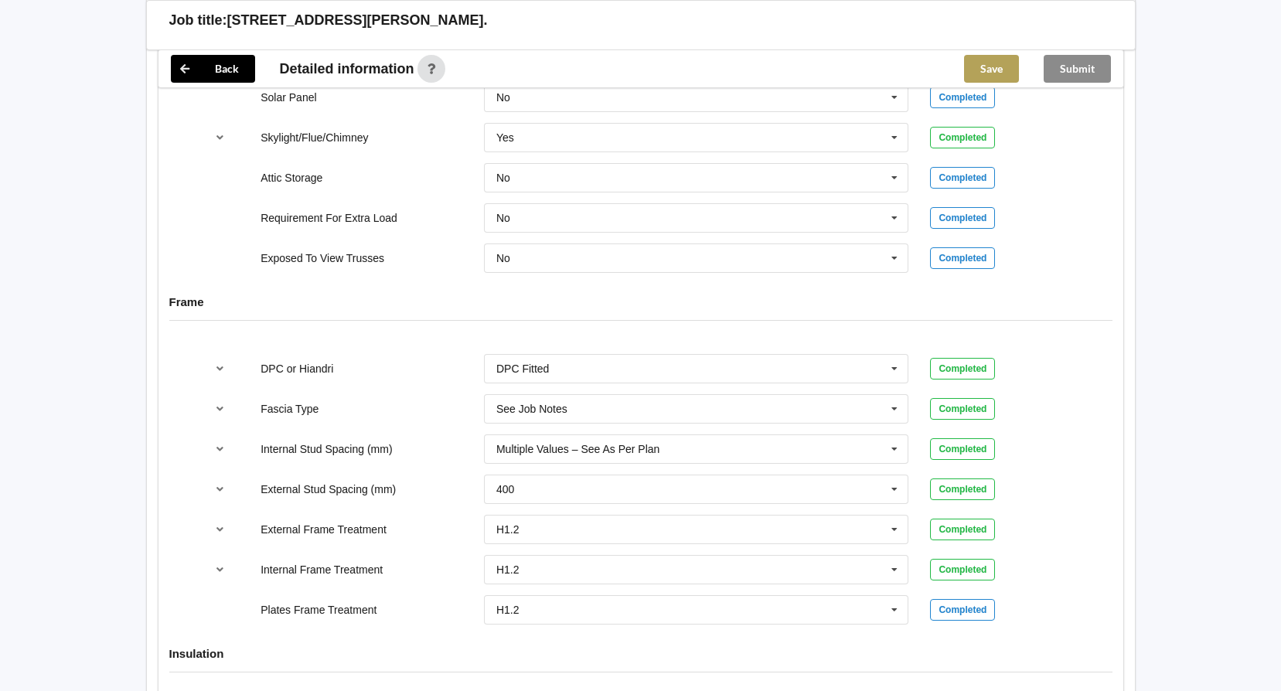
click at [1001, 69] on button "Save" at bounding box center [991, 69] width 55 height 28
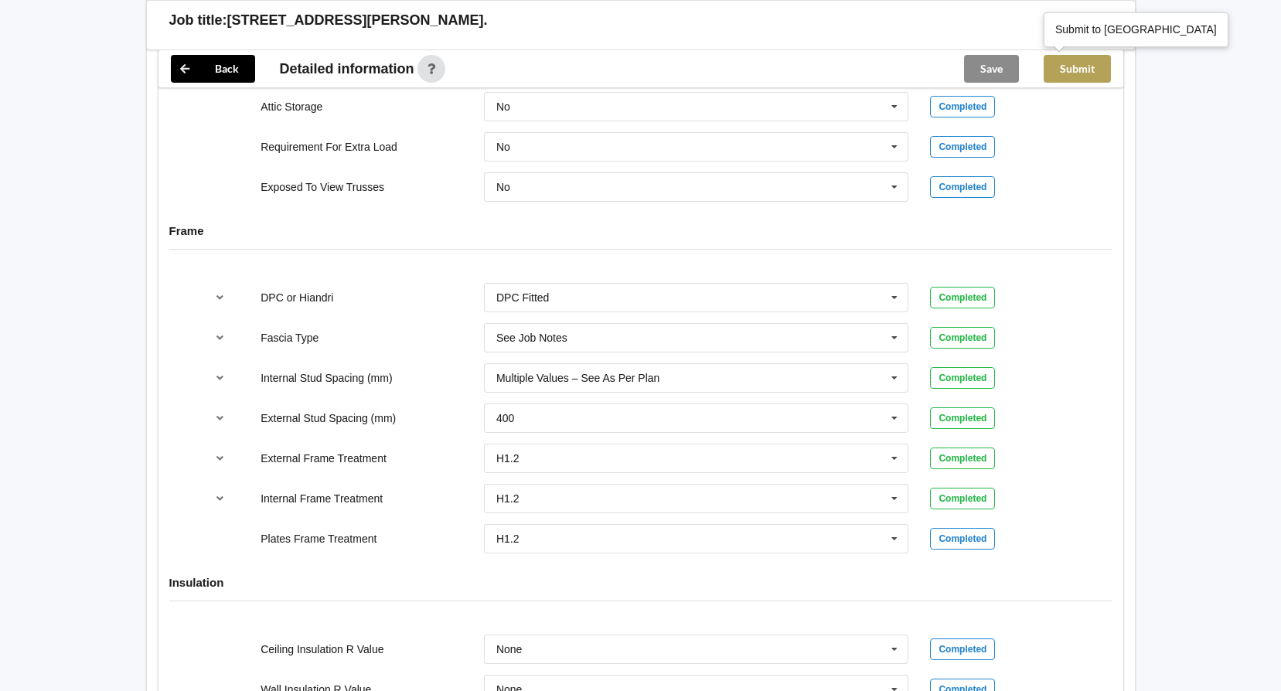
click at [1092, 76] on button "Submit" at bounding box center [1077, 69] width 67 height 28
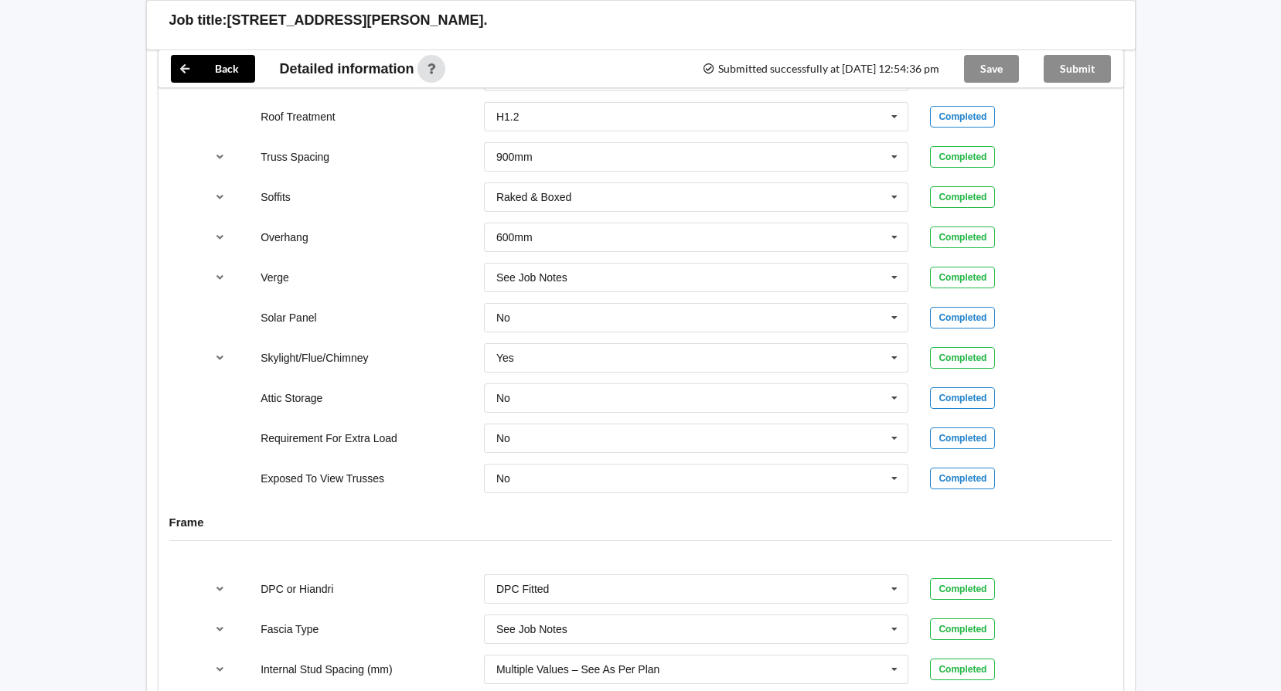
scroll to position [1014, 0]
